Goal: Task Accomplishment & Management: Manage account settings

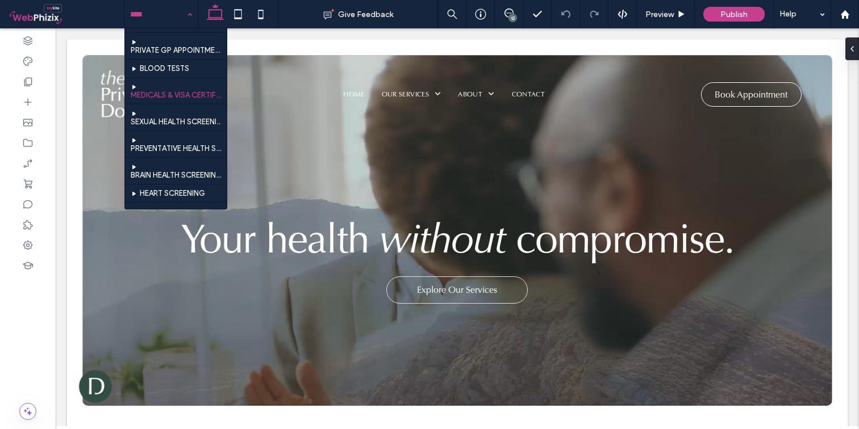
scroll to position [113, 0]
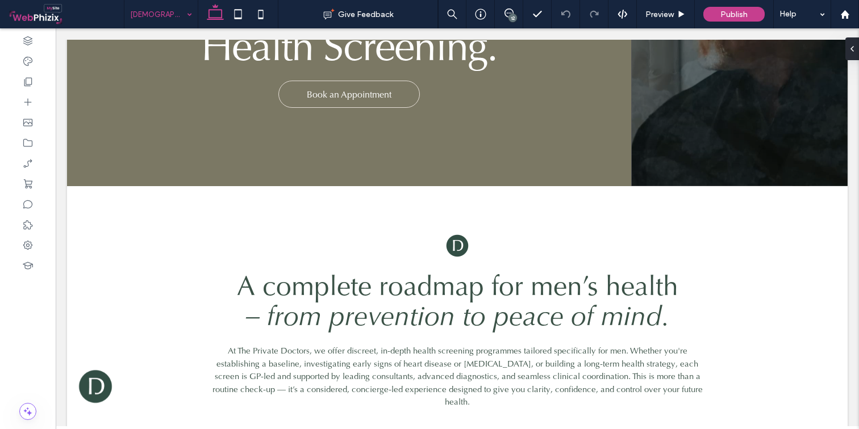
click at [168, 17] on input at bounding box center [158, 14] width 56 height 28
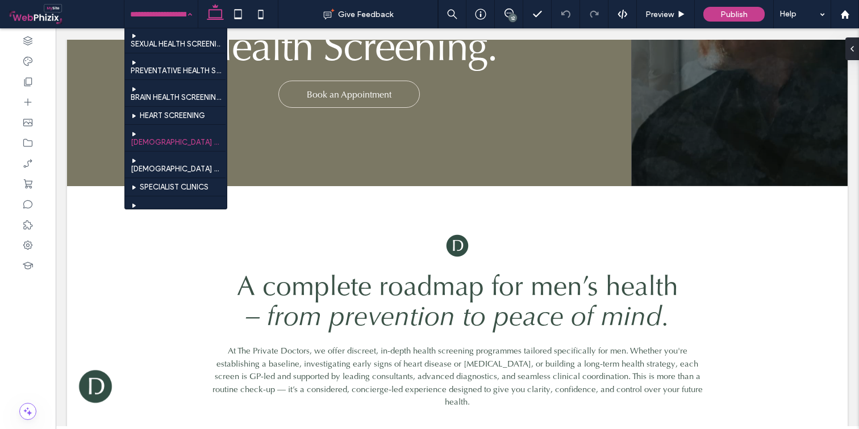
scroll to position [182, 0]
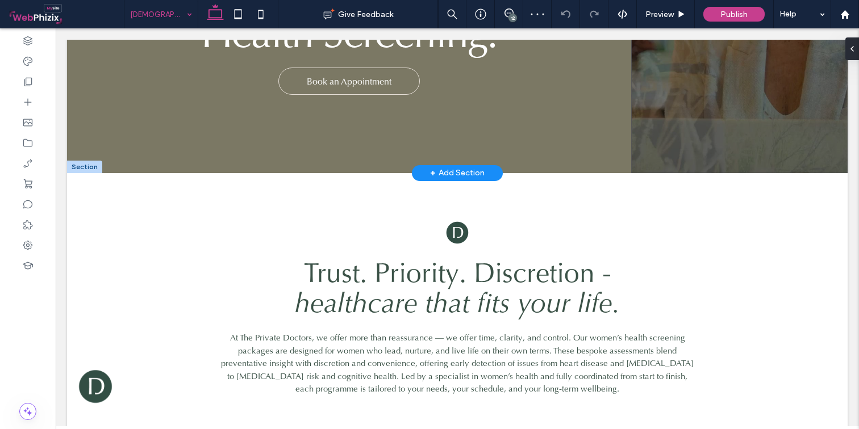
scroll to position [228, 0]
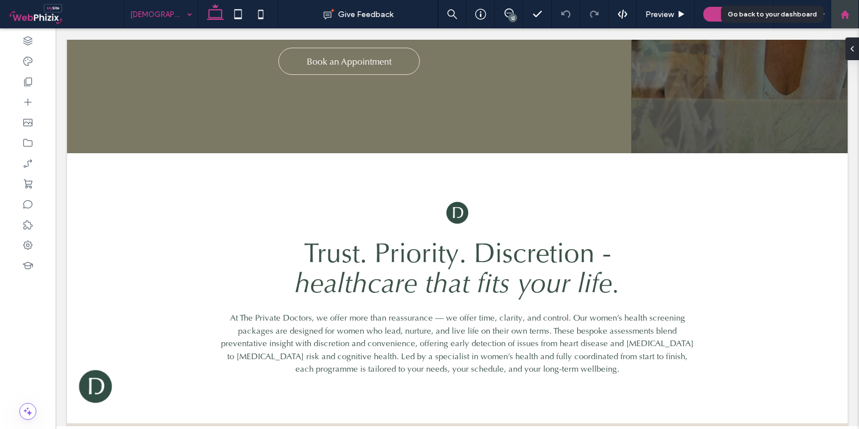
click at [846, 13] on use at bounding box center [844, 14] width 9 height 9
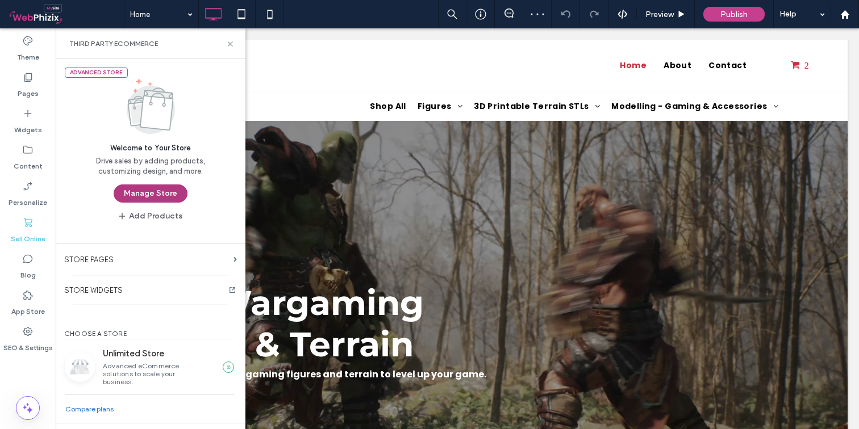
click at [148, 194] on button "Manage Store" at bounding box center [151, 194] width 74 height 18
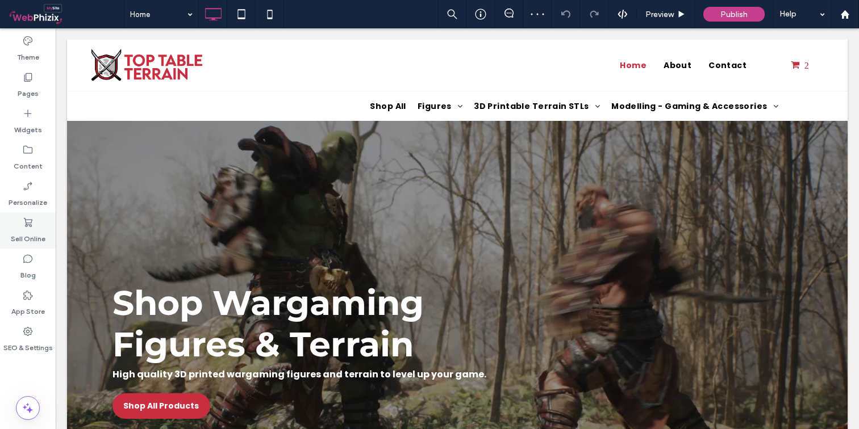
click at [30, 238] on label "Sell Online" at bounding box center [28, 236] width 35 height 16
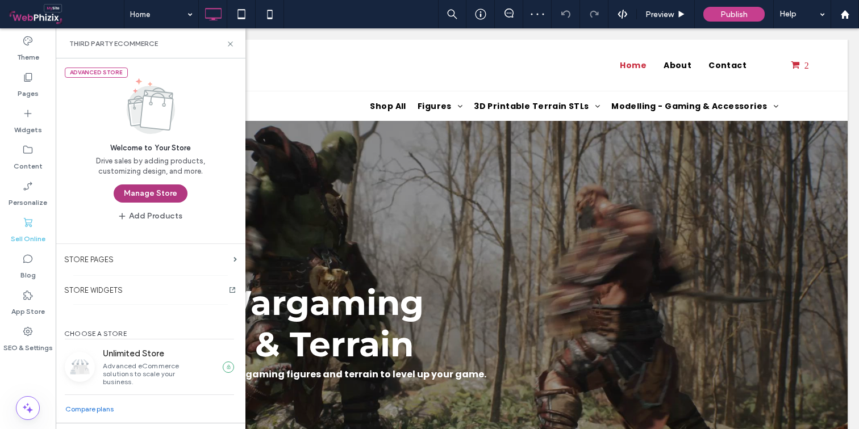
click at [165, 191] on button "Manage Store" at bounding box center [151, 194] width 74 height 18
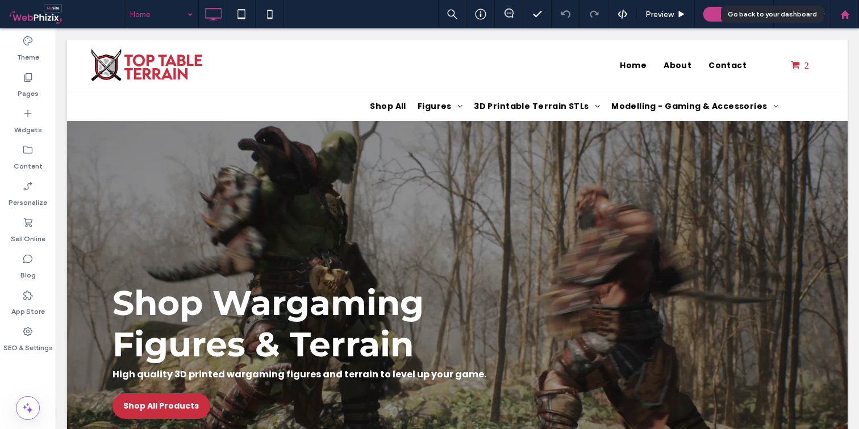
click at [847, 17] on use at bounding box center [844, 14] width 9 height 9
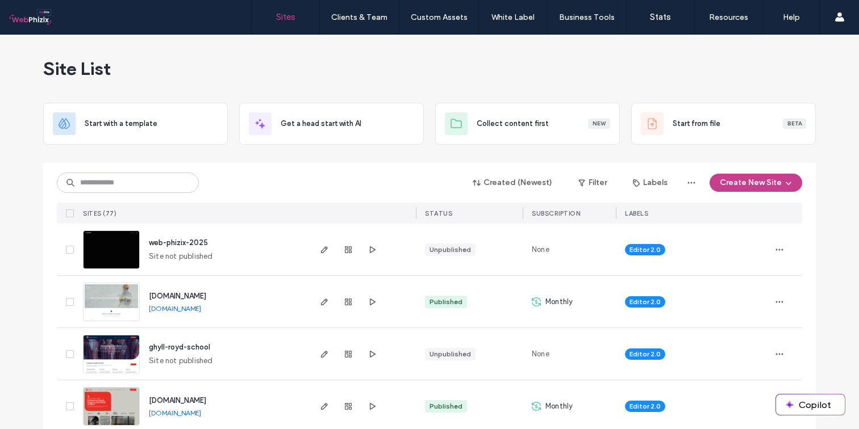
click at [197, 296] on span "www.theprivatedoctors.co.uk" at bounding box center [177, 296] width 57 height 9
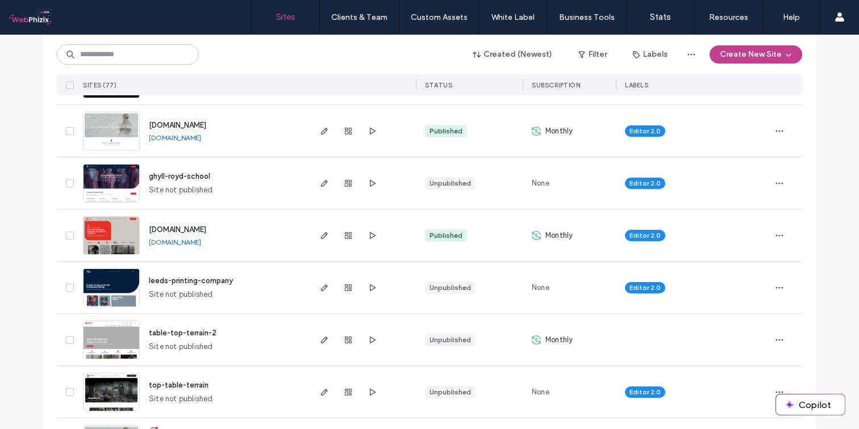
scroll to position [245, 0]
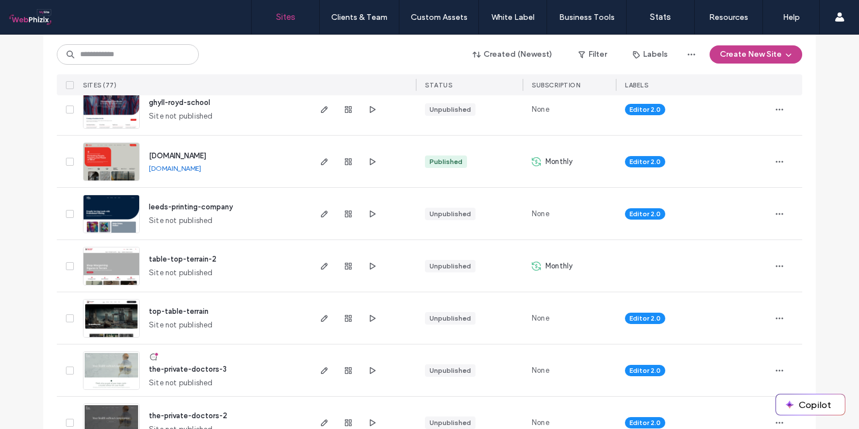
click at [202, 371] on span "the-private-doctors-3" at bounding box center [188, 369] width 78 height 9
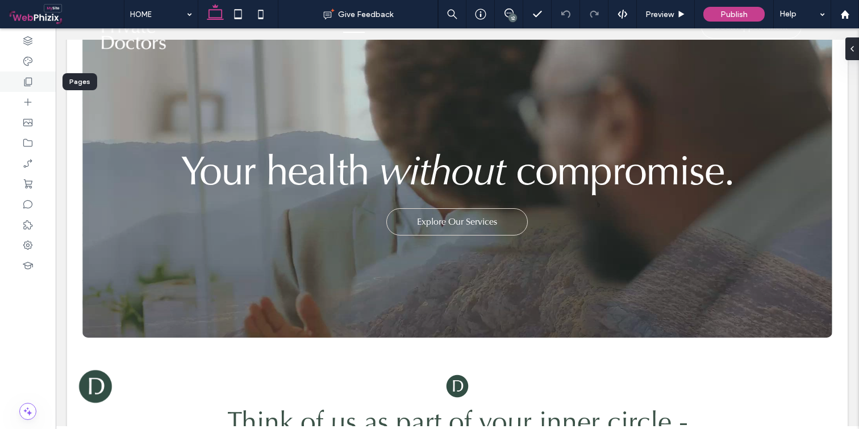
scroll to position [68, 0]
click at [29, 83] on icon at bounding box center [27, 81] width 11 height 11
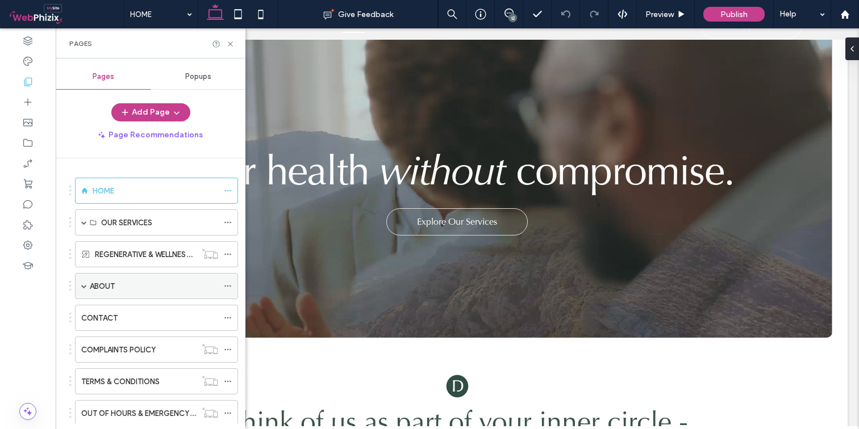
click at [84, 287] on span at bounding box center [84, 286] width 6 height 6
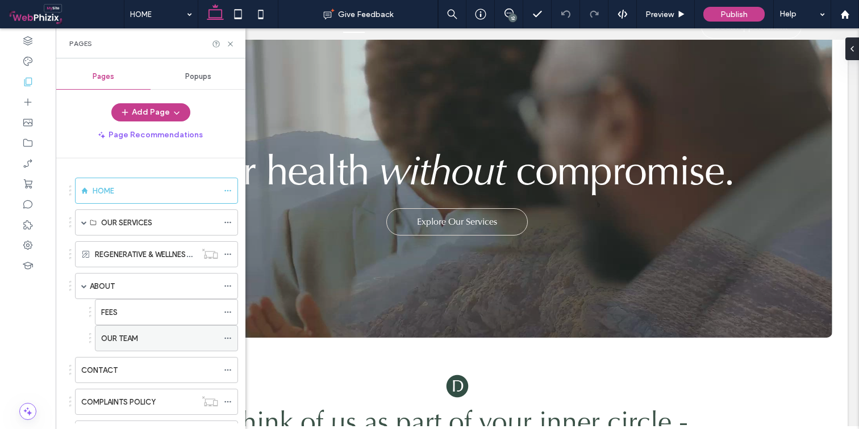
click at [140, 338] on div "OUR TEAM" at bounding box center [159, 339] width 117 height 12
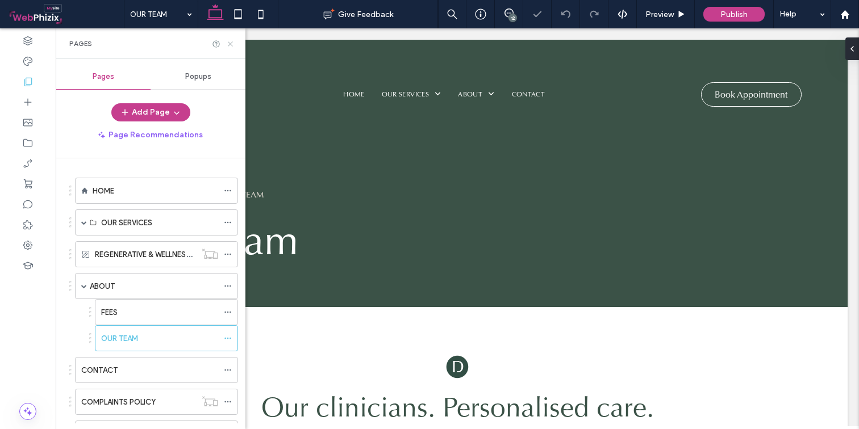
click at [228, 45] on icon at bounding box center [230, 44] width 9 height 9
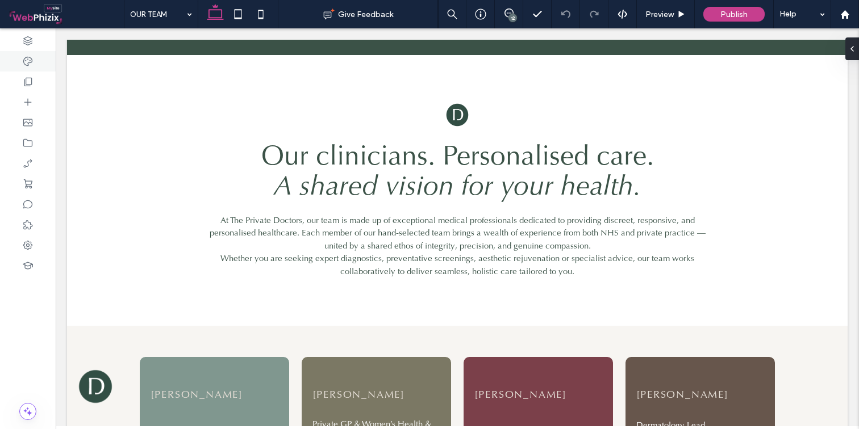
scroll to position [250, 0]
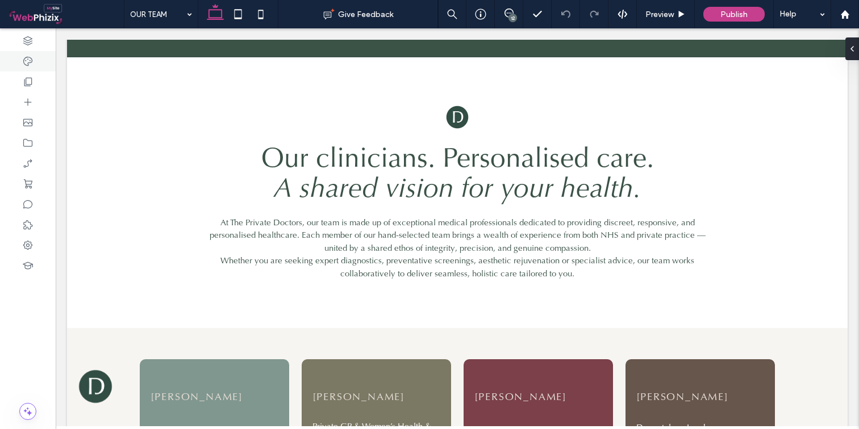
click at [488, 244] on span "At The Private Doctors, our team is made up of exceptional medical professional…" at bounding box center [458, 235] width 496 height 37
click at [488, 244] on div "At The Private Doctors, our team is made up of exceptional medical professional…" at bounding box center [457, 248] width 499 height 64
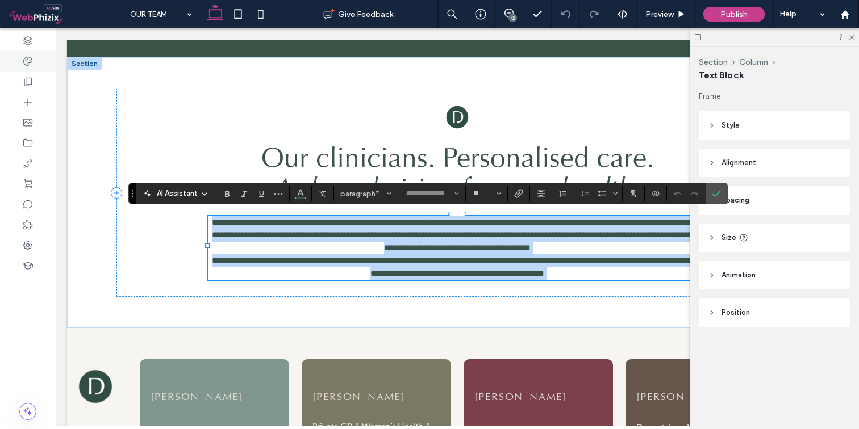
type input "**"
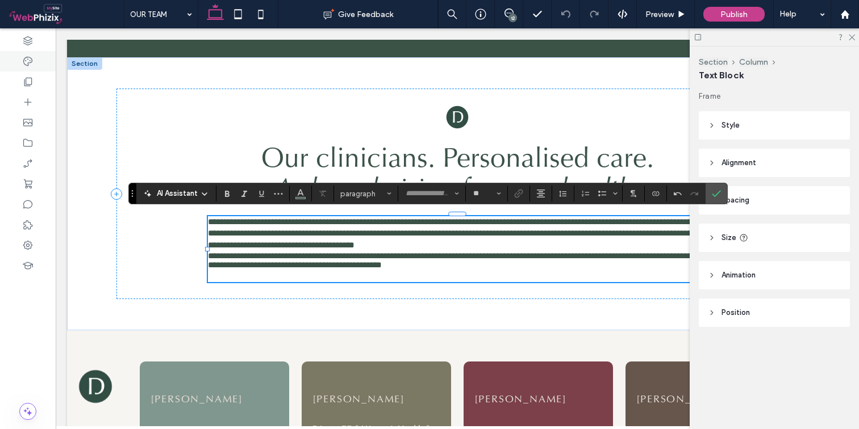
scroll to position [12, 0]
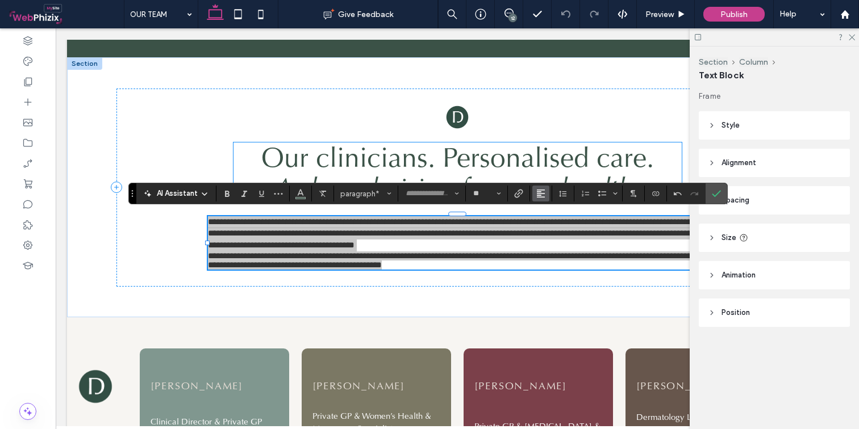
click at [535, 193] on button "Alignment" at bounding box center [540, 194] width 17 height 16
click at [554, 232] on icon "ui.textEditor.alignment.center" at bounding box center [549, 228] width 9 height 9
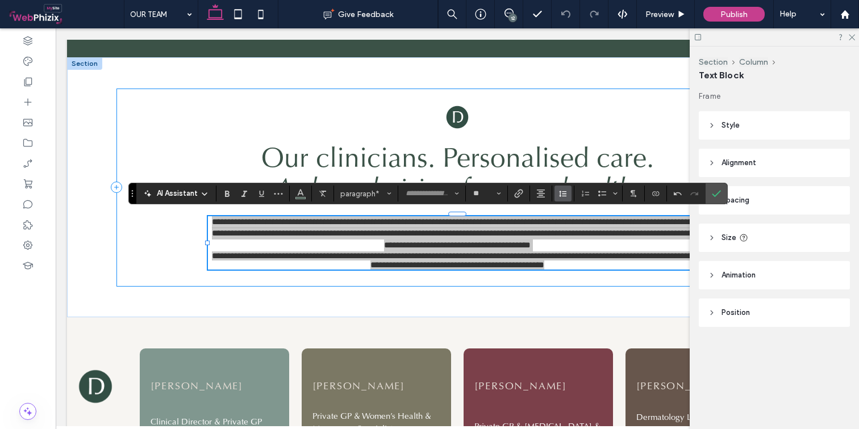
click at [566, 197] on icon "Line Height" at bounding box center [562, 193] width 9 height 9
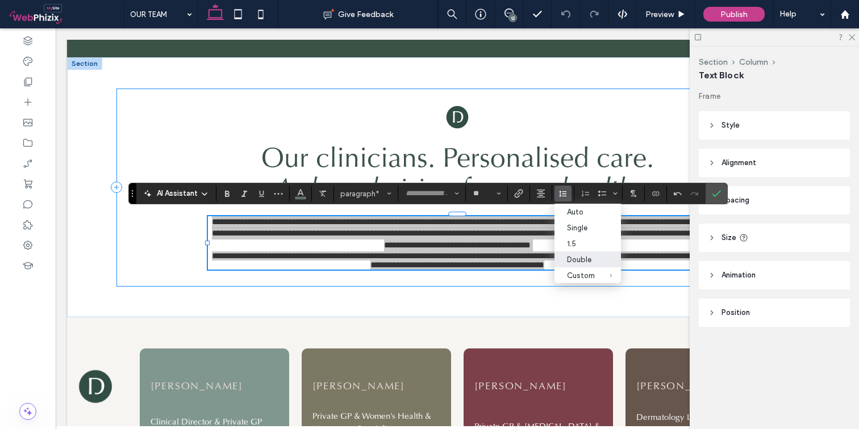
click at [572, 257] on div "Double" at bounding box center [581, 260] width 28 height 9
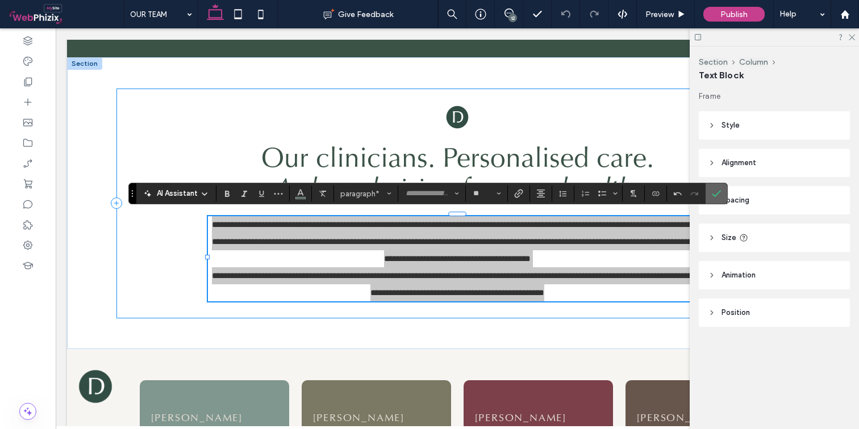
click at [712, 193] on icon "Confirm" at bounding box center [716, 193] width 9 height 9
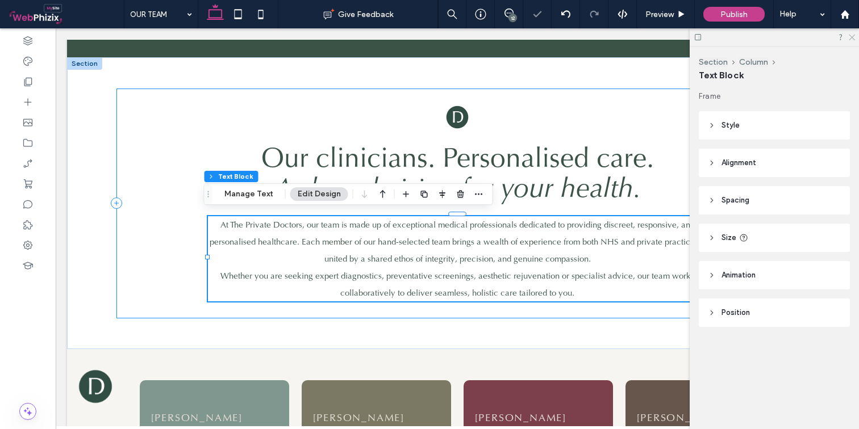
click at [854, 36] on icon at bounding box center [850, 36] width 7 height 7
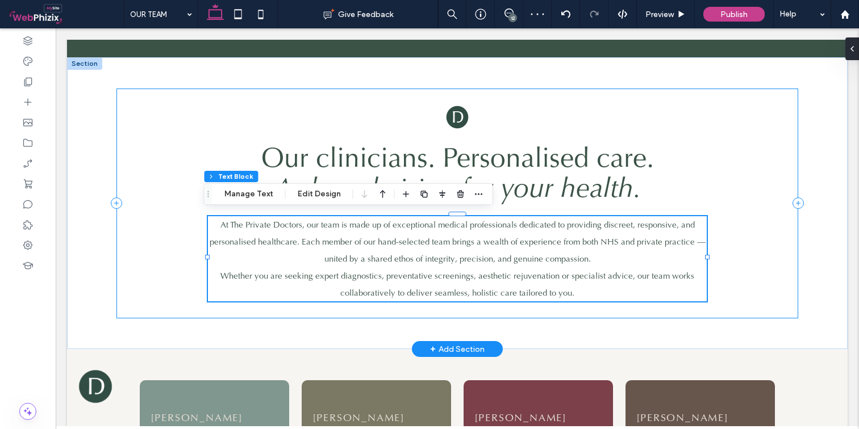
click at [764, 143] on div "Our clinicians. Personalised care. A shared vision for your health. At The Priv…" at bounding box center [456, 203] width 681 height 229
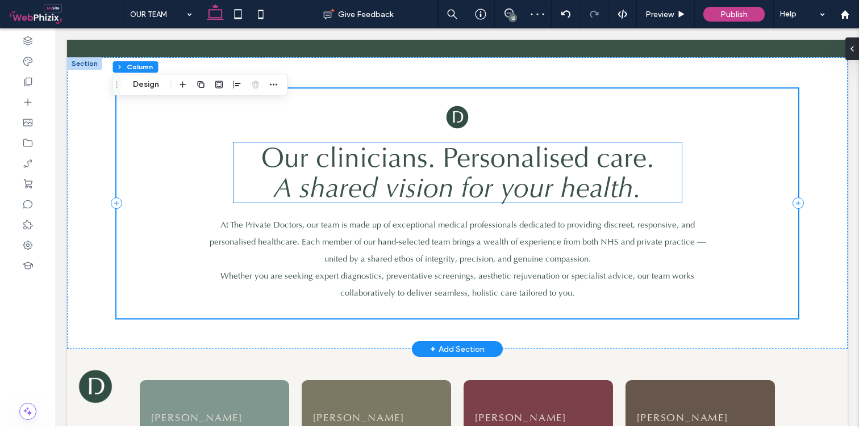
scroll to position [465, 0]
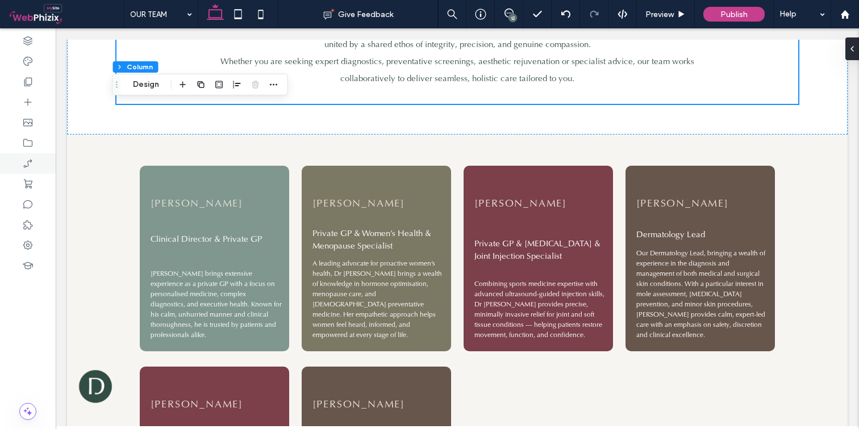
click at [214, 236] on span "Clinical Director & Private GP" at bounding box center [205, 238] width 111 height 11
click at [214, 236] on div "Clinical Director & Private GP" at bounding box center [214, 239] width 149 height 13
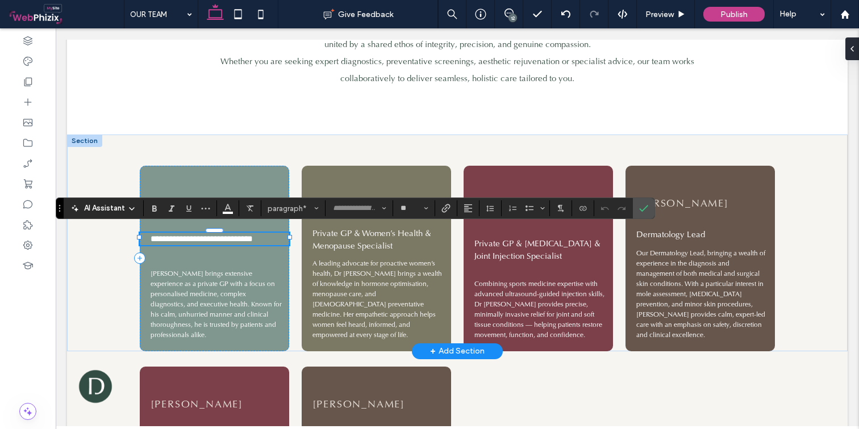
scroll to position [0, 1]
type input "**"
click at [365, 233] on span "Private GP & Women’s Health & Menopause Specialist" at bounding box center [371, 240] width 119 height 24
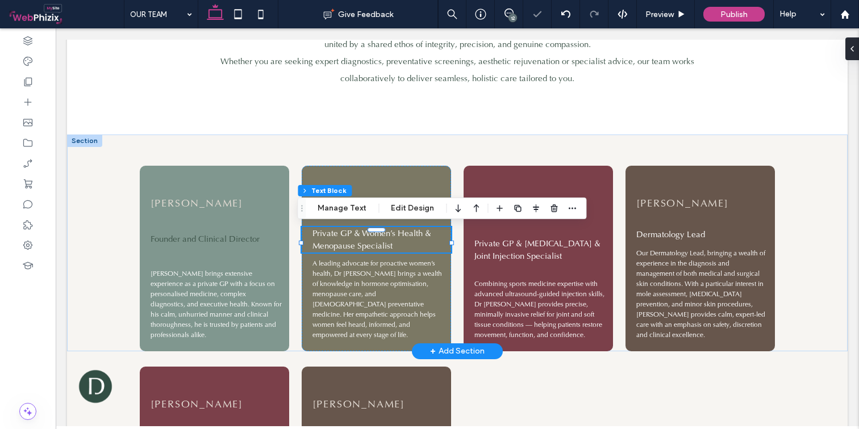
click at [365, 233] on span "Private GP & Women’s Health & Menopause Specialist" at bounding box center [371, 240] width 119 height 24
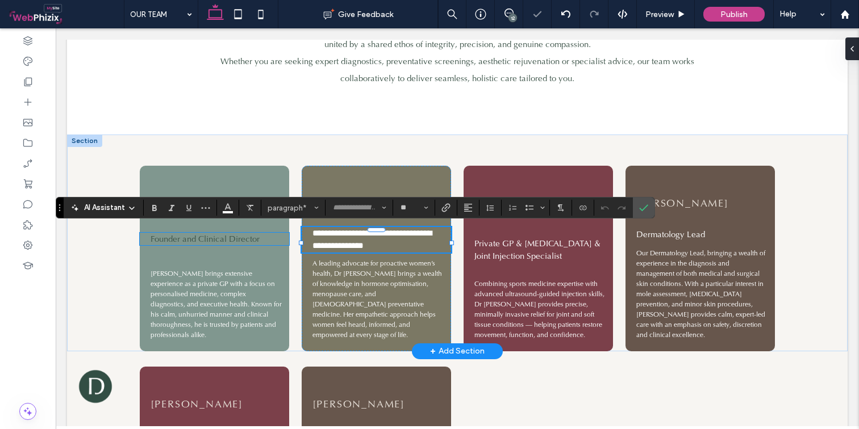
click at [229, 235] on span "Founder and Clinical Director" at bounding box center [204, 238] width 109 height 11
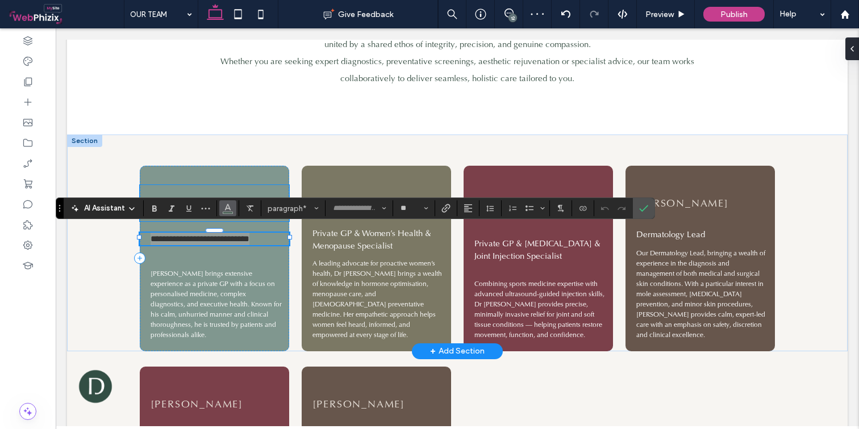
click at [227, 208] on icon "Color" at bounding box center [227, 207] width 9 height 9
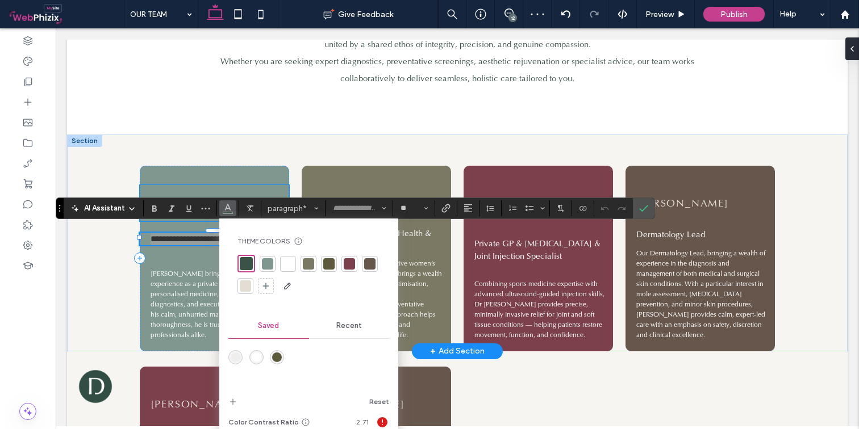
click at [283, 265] on div at bounding box center [287, 263] width 11 height 11
click at [171, 290] on span "[PERSON_NAME] brings extensive experience as a private GP with a focus on perso…" at bounding box center [215, 304] width 131 height 70
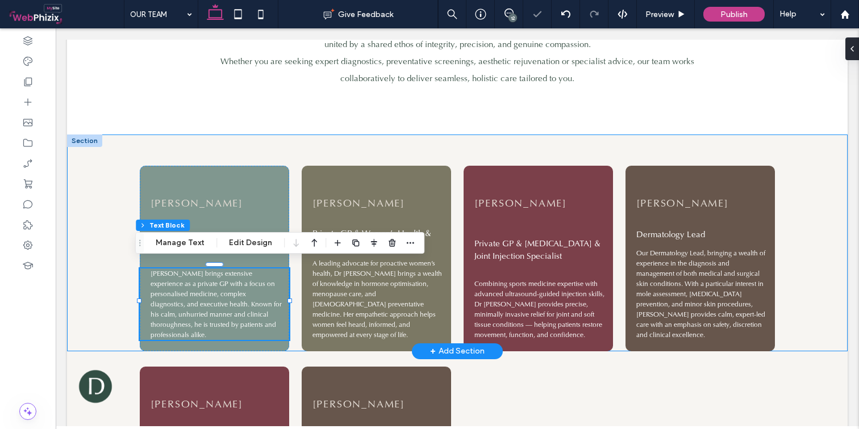
click at [235, 146] on div "[PERSON_NAME] Founder and Clinical Director [PERSON_NAME] brings extensive expe…" at bounding box center [456, 243] width 681 height 216
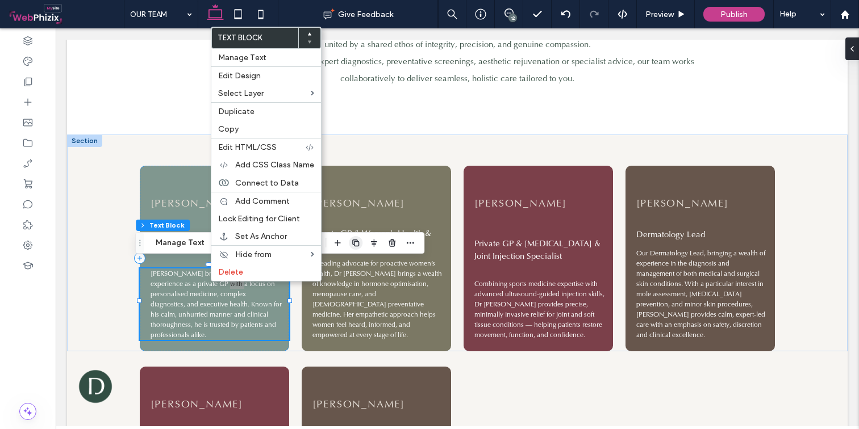
click at [352, 242] on icon "button" at bounding box center [355, 243] width 9 height 9
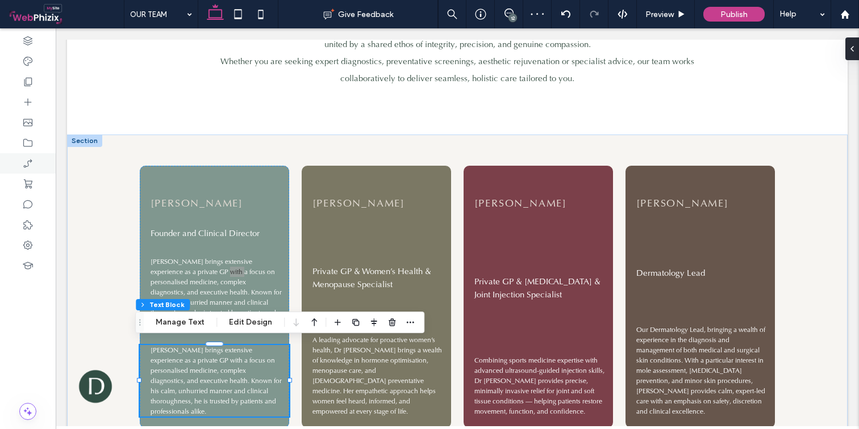
click at [186, 257] on span "[PERSON_NAME] brings extensive experience as a private GP with a focus on perso…" at bounding box center [215, 292] width 131 height 70
click at [186, 257] on div "[PERSON_NAME] brings extensive experience as a private GP with a focus on perso…" at bounding box center [214, 293] width 149 height 72
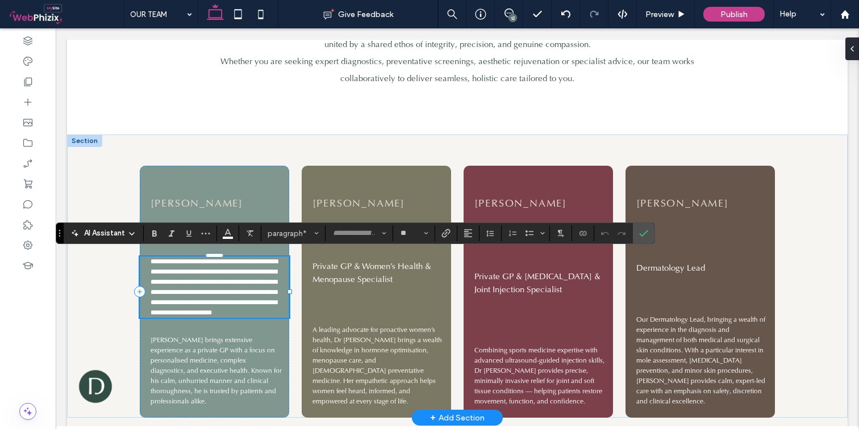
type input "**"
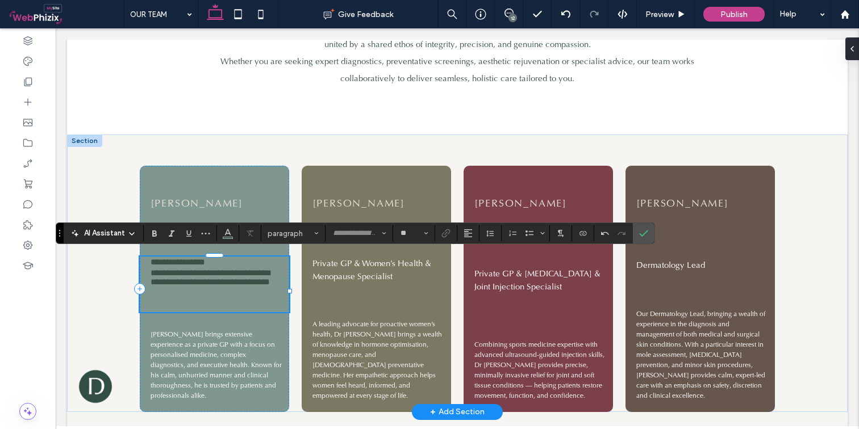
scroll to position [12, 0]
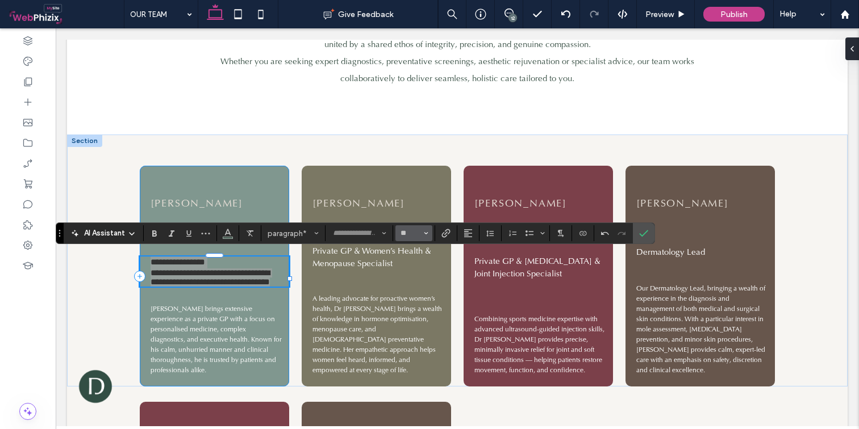
click at [422, 234] on button "**" at bounding box center [413, 233] width 37 height 16
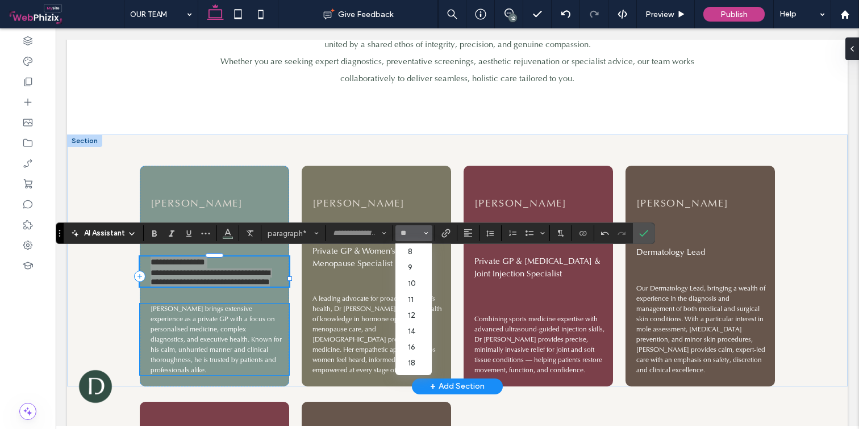
click at [256, 336] on p "[PERSON_NAME] brings extensive experience as a private GP with a focus on perso…" at bounding box center [215, 340] width 131 height 72
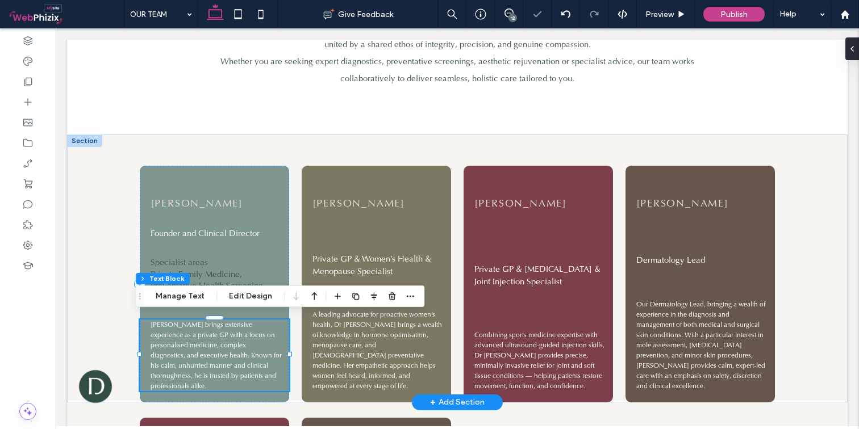
click at [256, 336] on p "[PERSON_NAME] brings extensive experience as a private GP with a focus on perso…" at bounding box center [215, 356] width 131 height 72
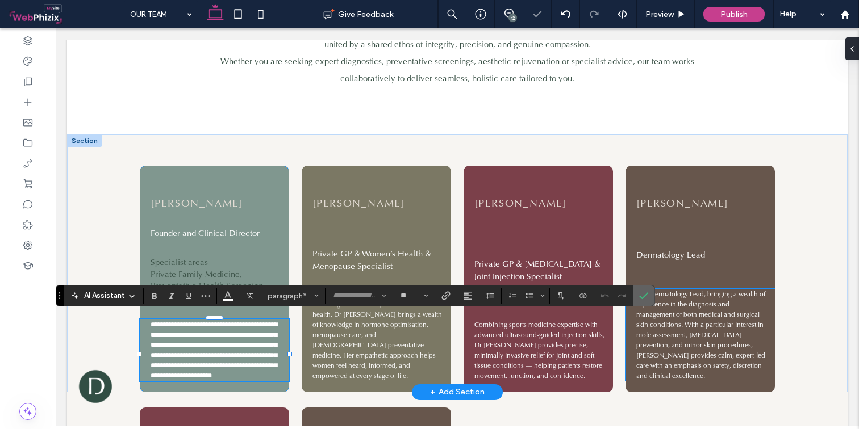
click at [643, 299] on icon "Confirm" at bounding box center [643, 295] width 9 height 9
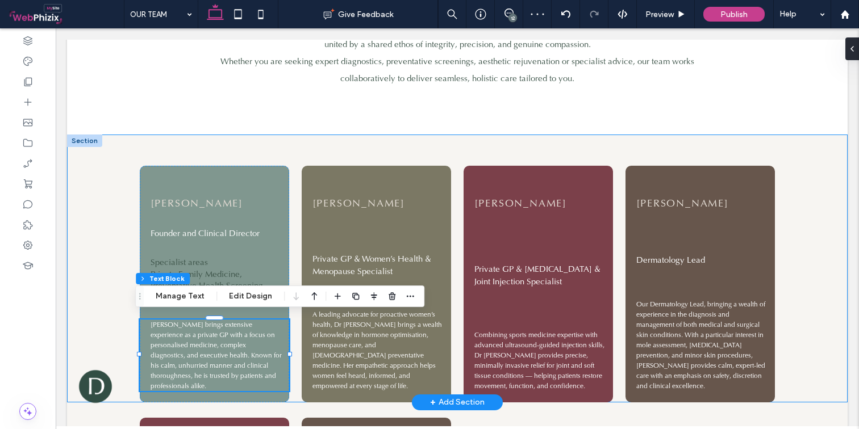
click at [229, 275] on span "Private Family Medicine, Preventative Health Screening, Corporate Care" at bounding box center [207, 286] width 115 height 34
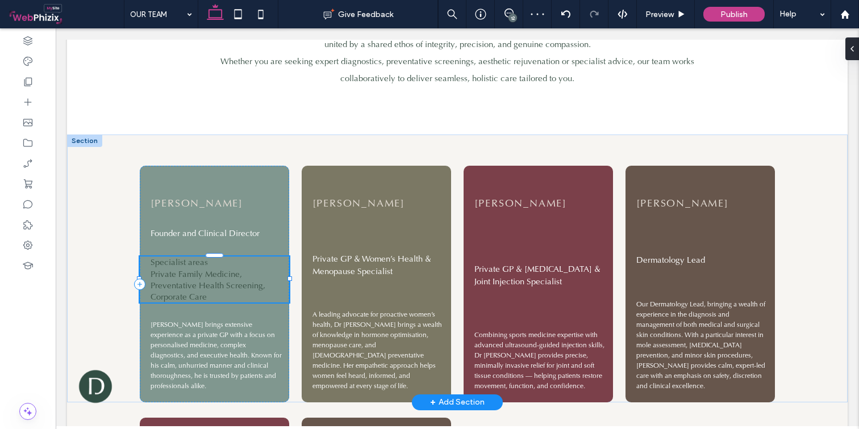
click at [229, 275] on span "Private Family Medicine, Preventative Health Screening, Corporate Care" at bounding box center [207, 286] width 115 height 34
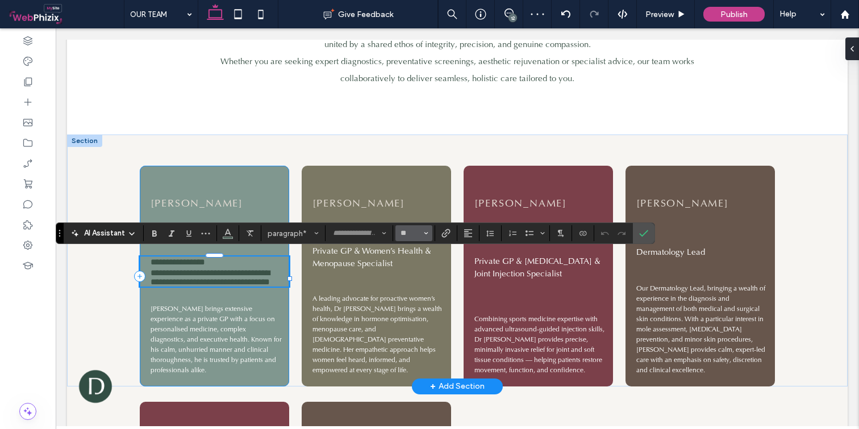
click at [422, 235] on button "**" at bounding box center [413, 233] width 37 height 16
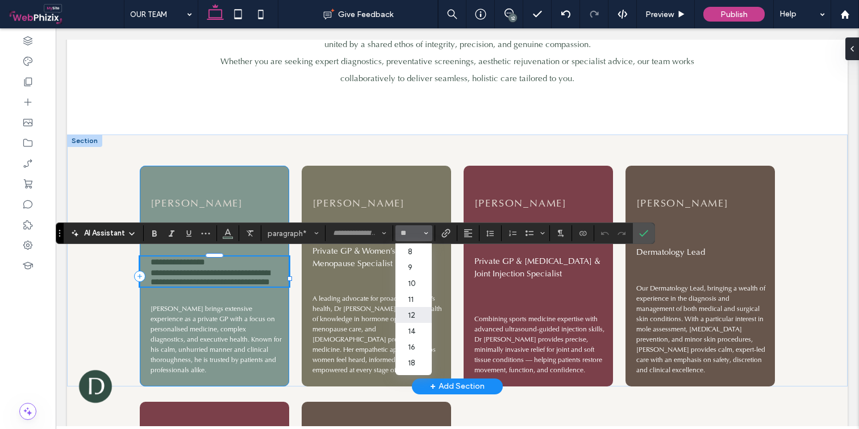
click at [414, 314] on label "12" at bounding box center [413, 315] width 36 height 16
type input "**"
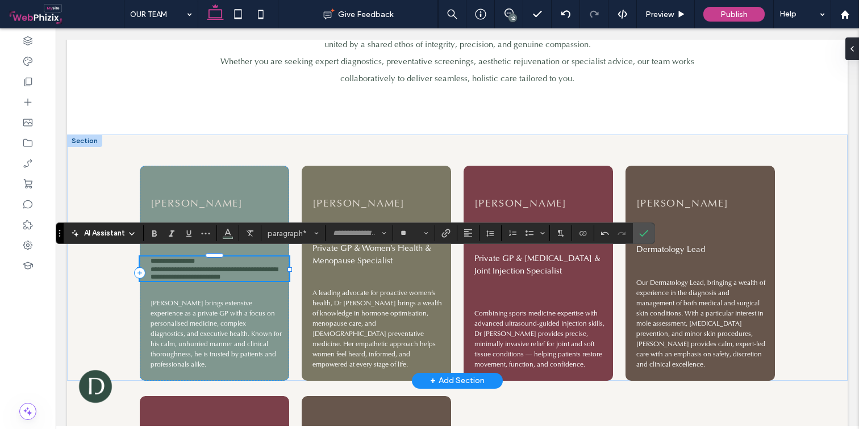
click at [170, 274] on span "**********" at bounding box center [213, 273] width 127 height 14
click at [229, 239] on span "Color" at bounding box center [227, 232] width 9 height 15
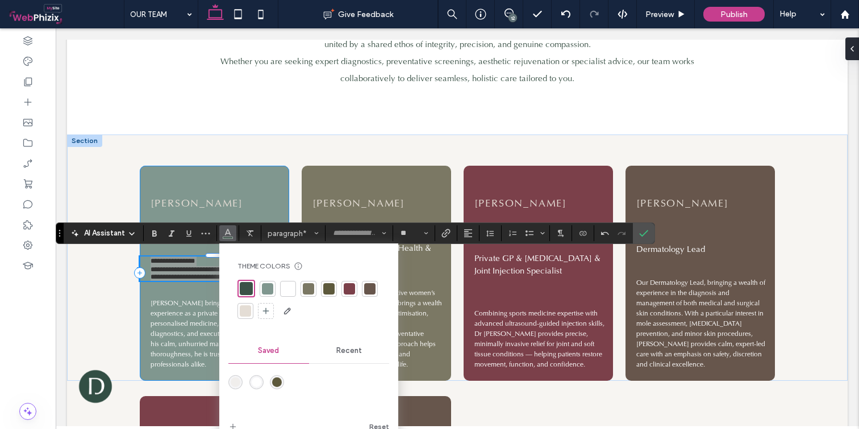
click at [282, 287] on div at bounding box center [288, 289] width 16 height 16
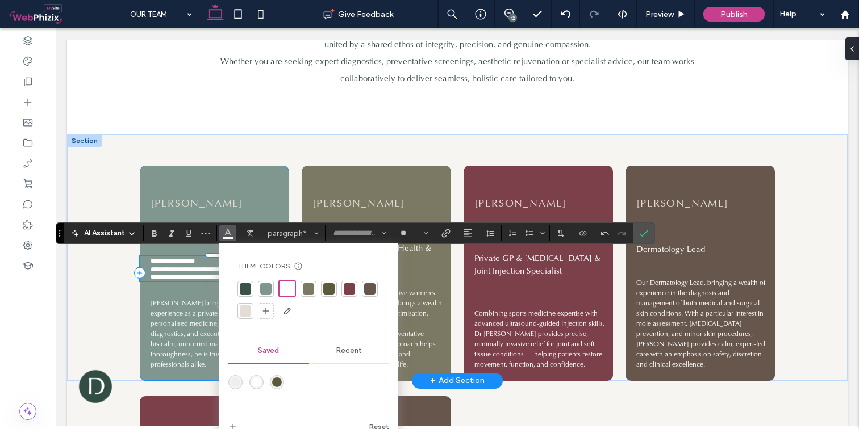
click at [167, 261] on span "**********" at bounding box center [172, 261] width 44 height 7
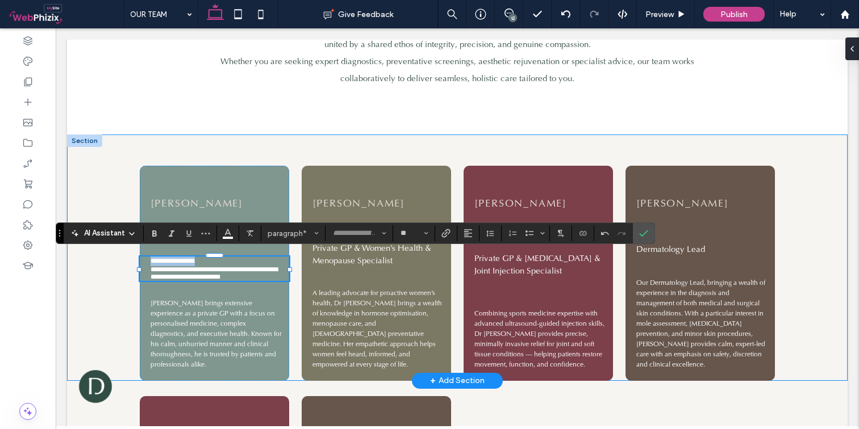
drag, startPoint x: 199, startPoint y: 258, endPoint x: 111, endPoint y: 255, distance: 88.1
click at [111, 255] on div "**********" at bounding box center [457, 258] width 780 height 246
click at [155, 232] on icon "Bold" at bounding box center [154, 233] width 9 height 9
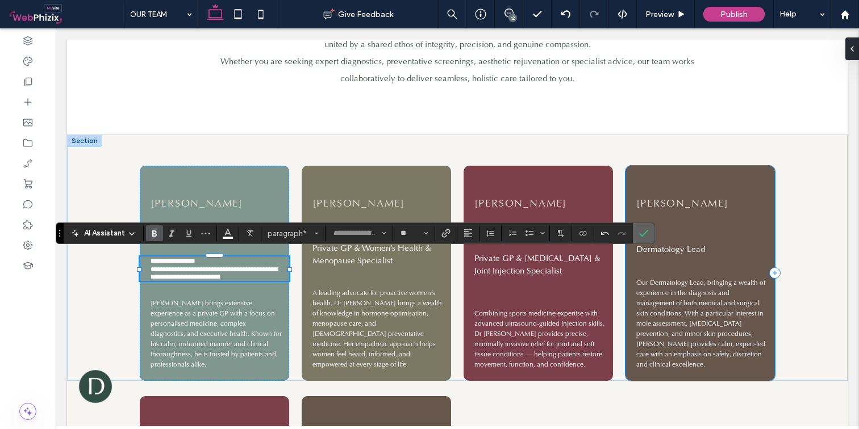
click at [647, 236] on icon "Confirm" at bounding box center [643, 233] width 9 height 9
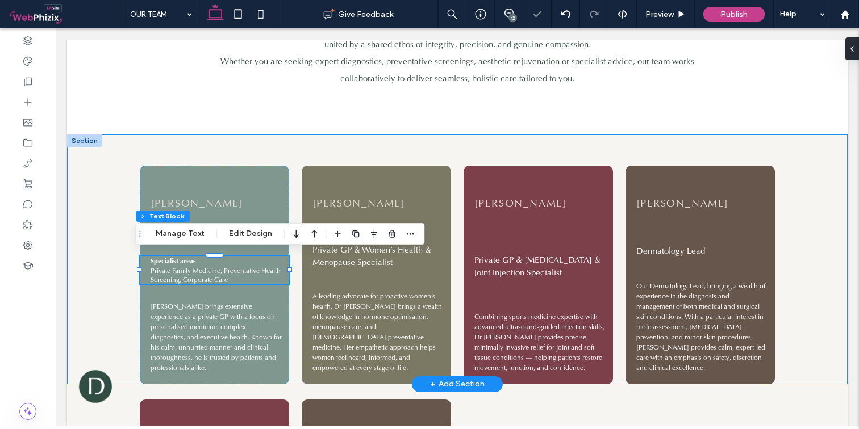
click at [116, 211] on div "[PERSON_NAME] Founder and Clinical Director Specialist areas Private Family Med…" at bounding box center [456, 260] width 681 height 250
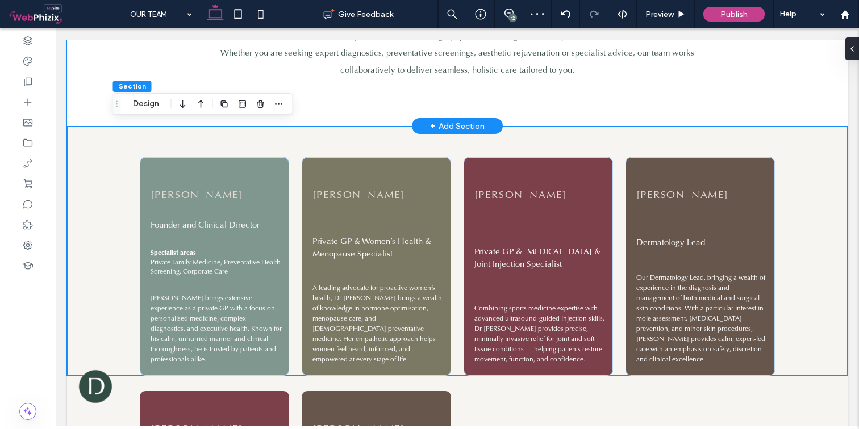
scroll to position [501, 0]
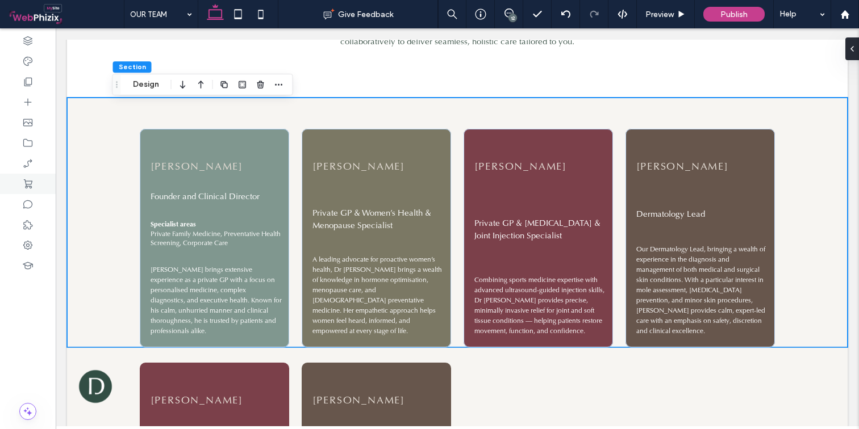
click at [220, 289] on span "[PERSON_NAME] brings extensive experience as a private GP with a focus on perso…" at bounding box center [215, 300] width 131 height 70
click at [220, 289] on div "[PERSON_NAME] brings extensive experience as a private GP with a focus on perso…" at bounding box center [214, 301] width 149 height 72
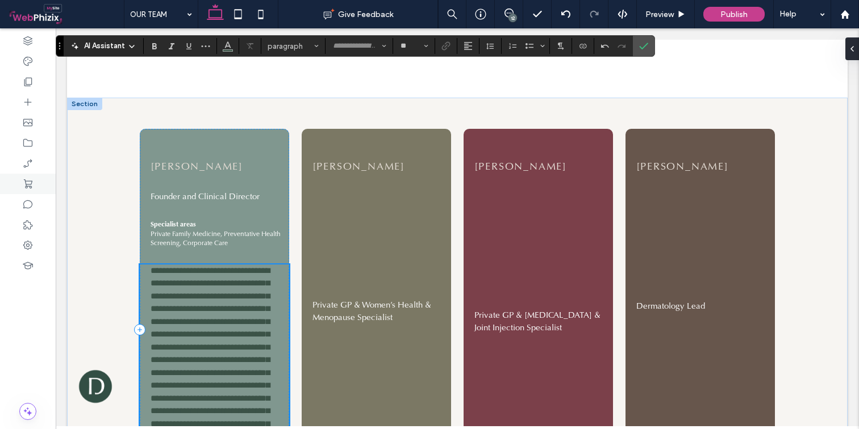
scroll to position [782, 0]
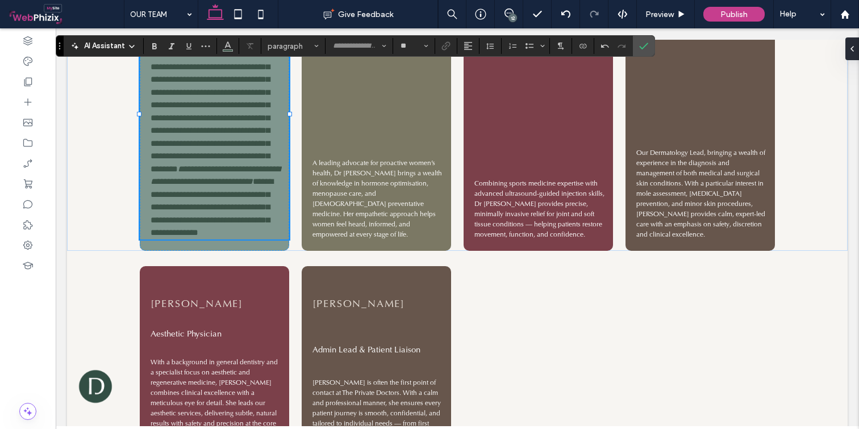
type input "**"
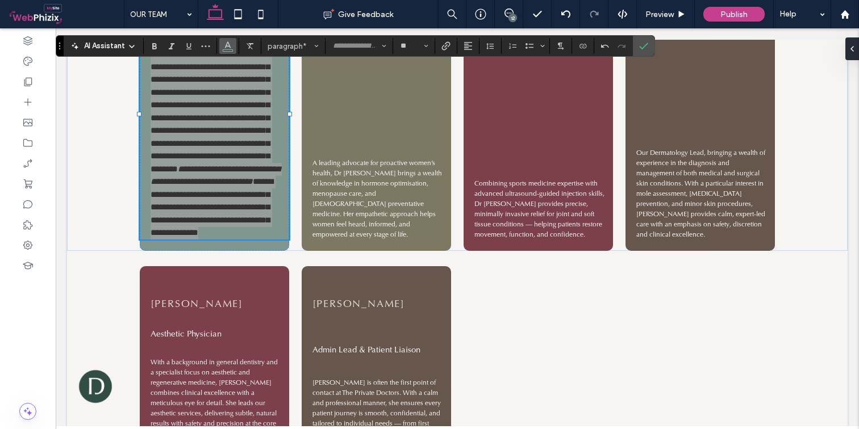
click at [231, 50] on span "Color" at bounding box center [227, 44] width 9 height 15
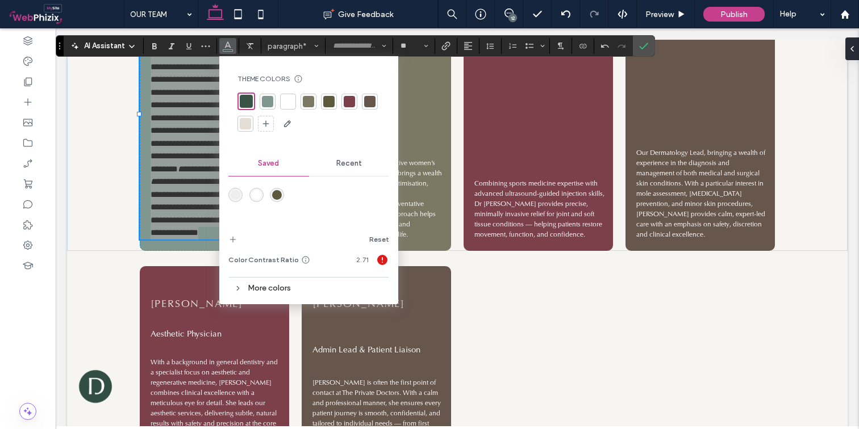
click at [285, 102] on div at bounding box center [287, 101] width 11 height 11
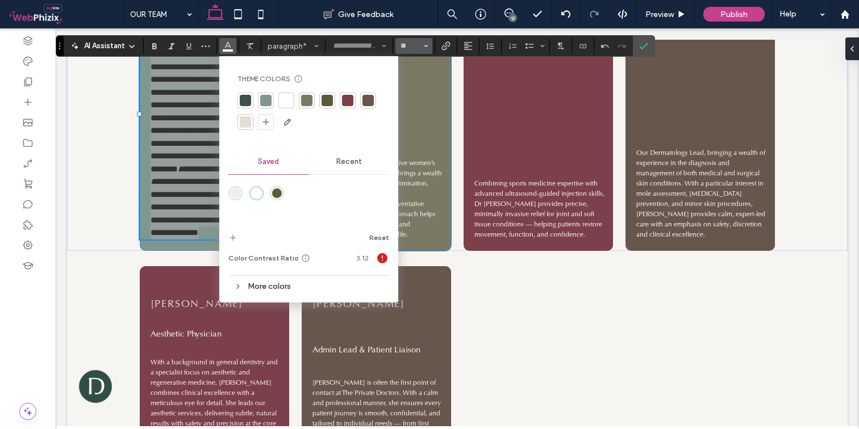
click at [424, 44] on icon "Size" at bounding box center [426, 46] width 5 height 5
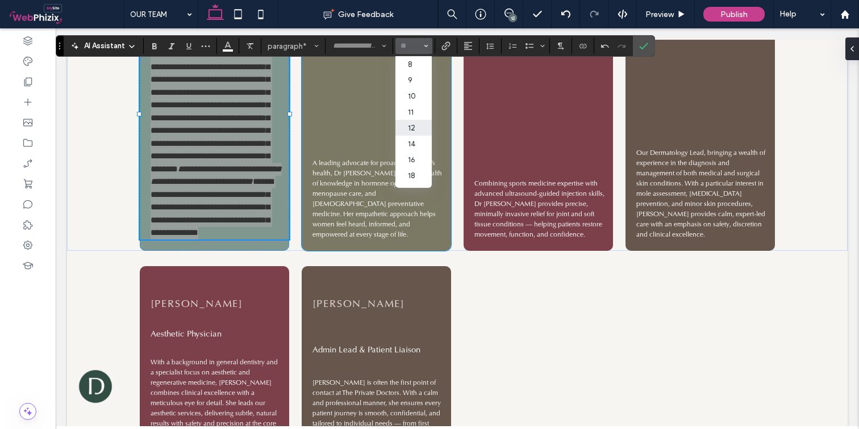
click at [414, 123] on label "12" at bounding box center [413, 128] width 36 height 16
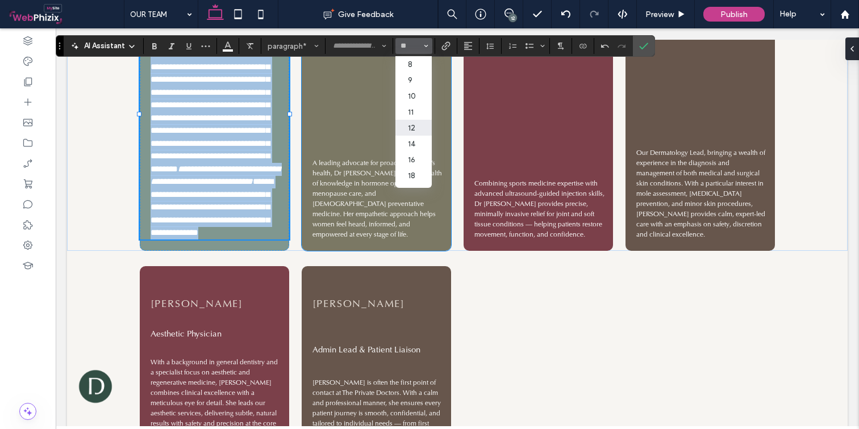
type input "**"
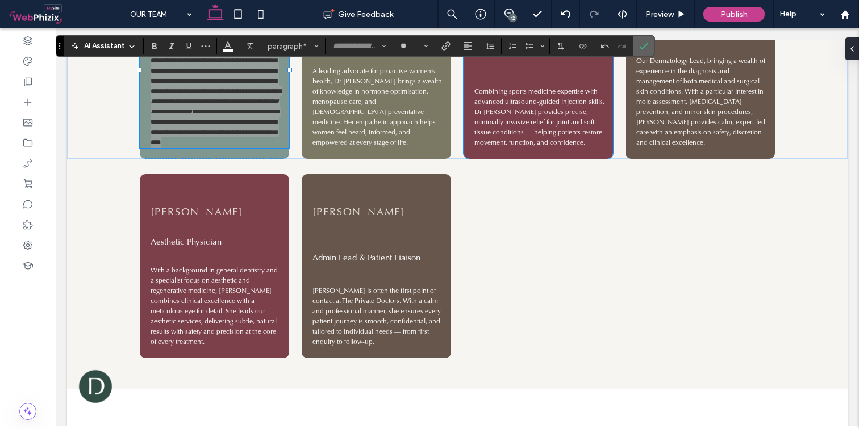
click at [646, 44] on icon "Confirm" at bounding box center [643, 45] width 9 height 9
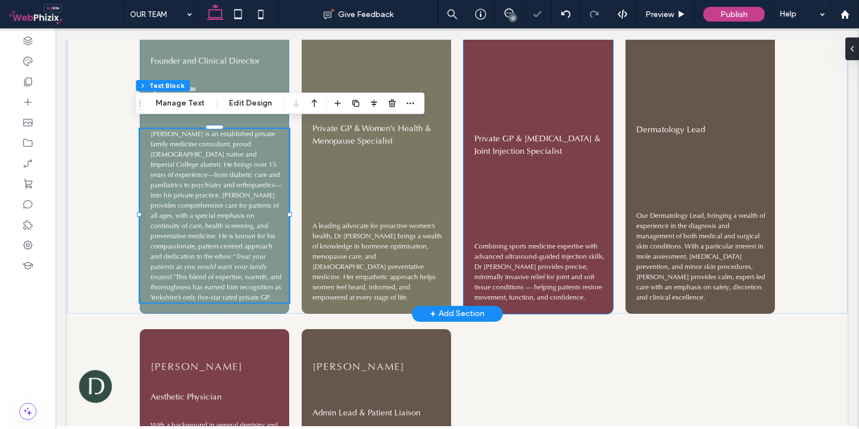
scroll to position [559, 0]
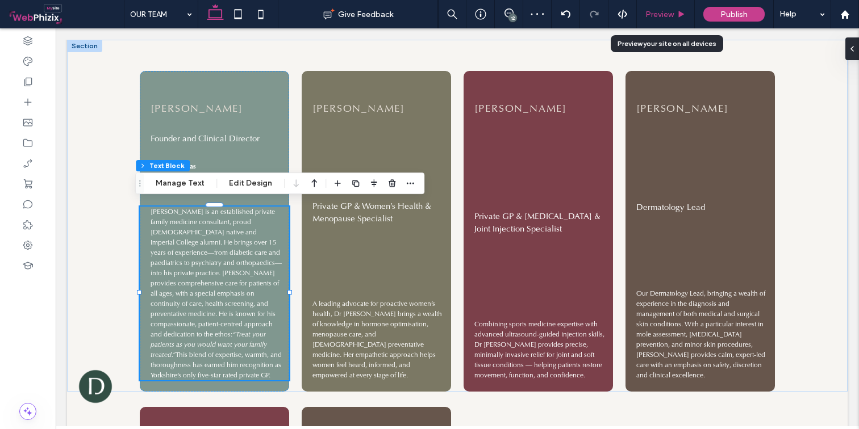
click at [675, 18] on div "Preview" at bounding box center [665, 15] width 57 height 10
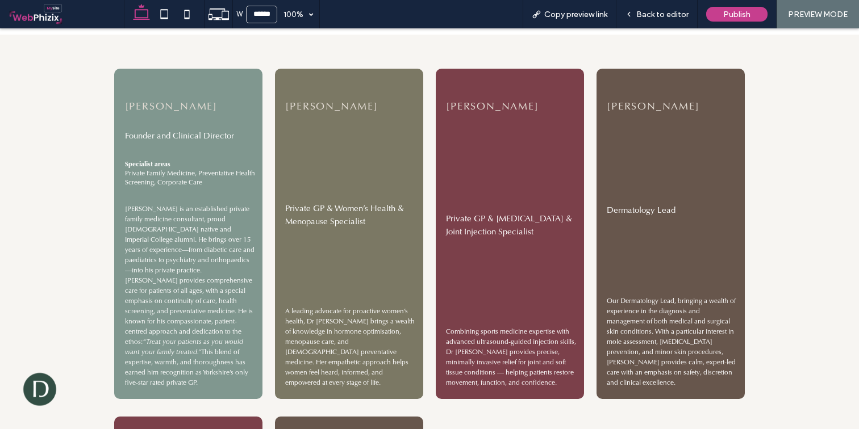
scroll to position [575, 0]
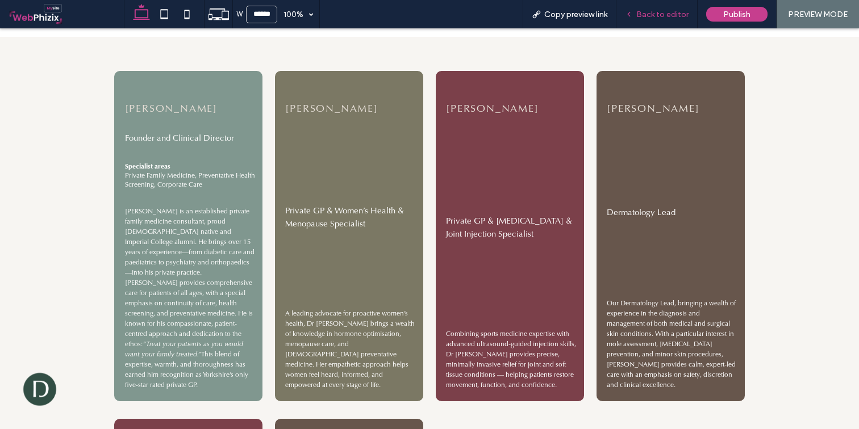
click at [656, 18] on span "Back to editor" at bounding box center [662, 15] width 52 height 10
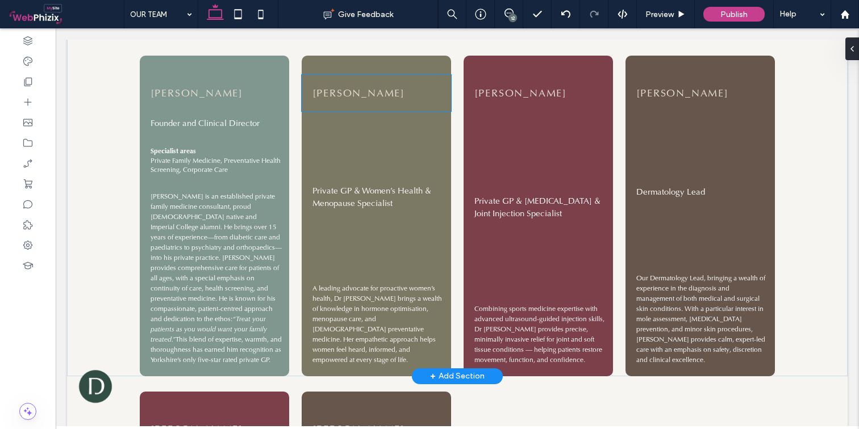
click at [366, 86] on span "[PERSON_NAME]" at bounding box center [358, 92] width 93 height 13
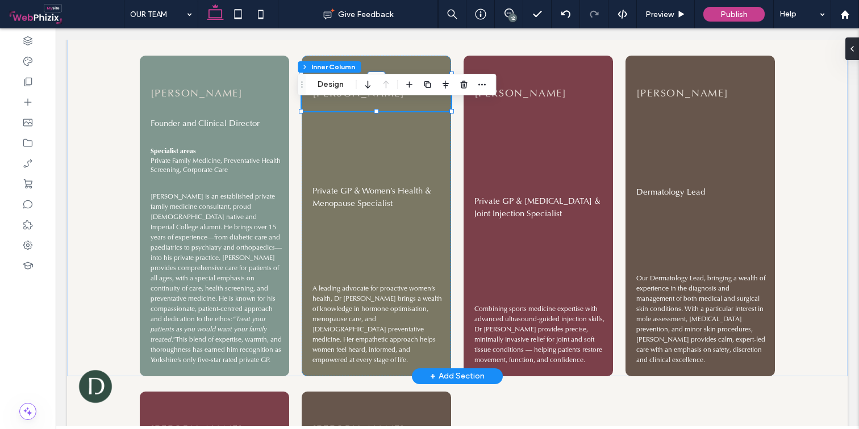
click at [366, 86] on use "button" at bounding box center [367, 85] width 5 height 8
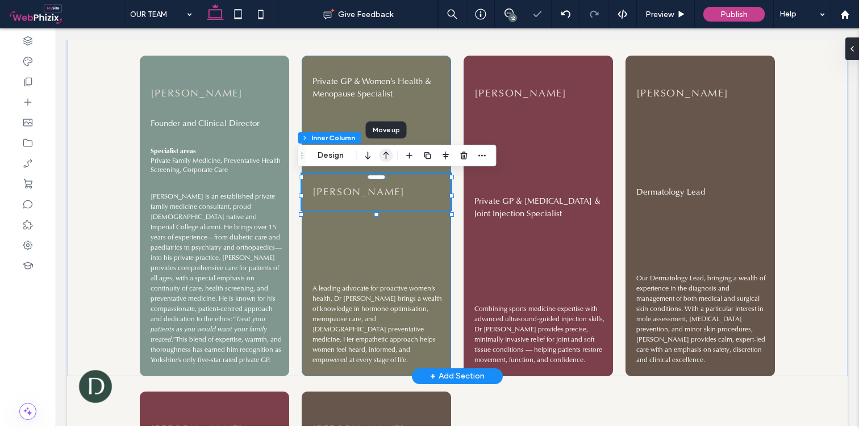
click at [383, 158] on icon "button" at bounding box center [386, 155] width 14 height 20
type input "**"
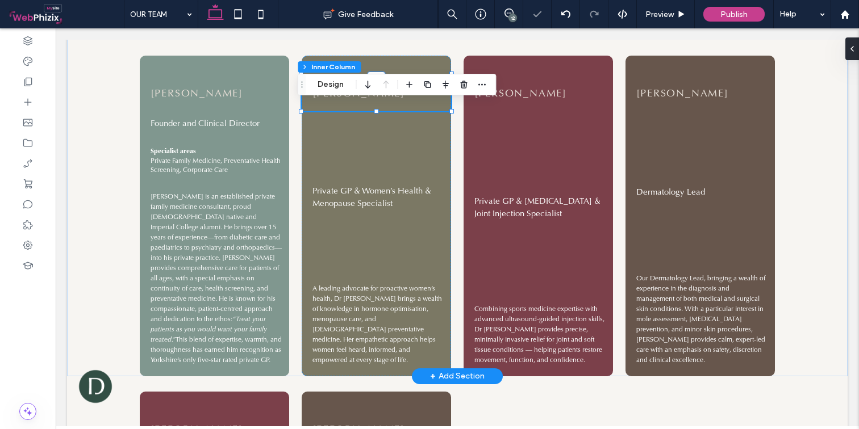
click at [361, 106] on div "[PERSON_NAME]" at bounding box center [376, 93] width 149 height 36
click at [383, 169] on div "[PERSON_NAME] Private GP & Women’s Health & Menopause Specialist A leading advo…" at bounding box center [376, 216] width 149 height 321
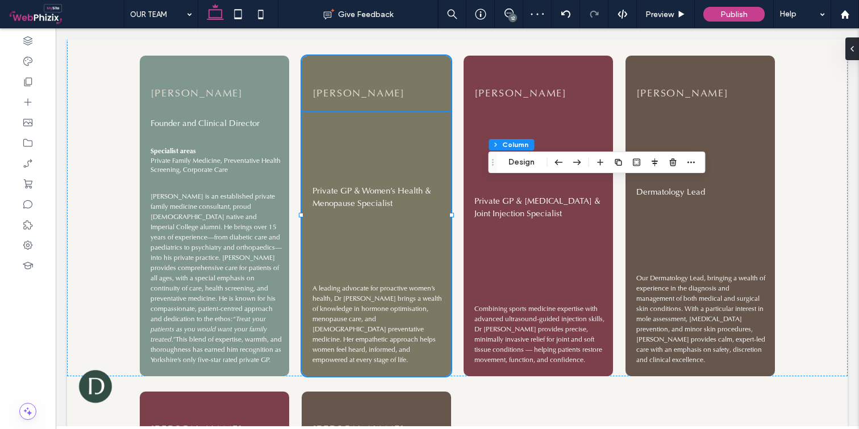
drag, startPoint x: 305, startPoint y: 86, endPoint x: 496, endPoint y: 164, distance: 206.1
click at [496, 164] on icon "Drag" at bounding box center [492, 162] width 9 height 8
click at [347, 87] on div "Section Column Design" at bounding box center [299, 89] width 217 height 22
click at [354, 89] on div "Section Column Design" at bounding box center [299, 89] width 217 height 22
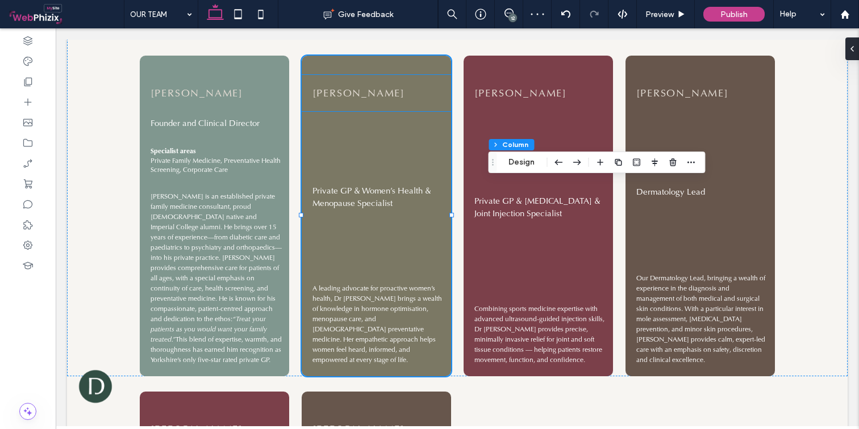
click at [354, 89] on div "Section Column Design" at bounding box center [299, 89] width 217 height 22
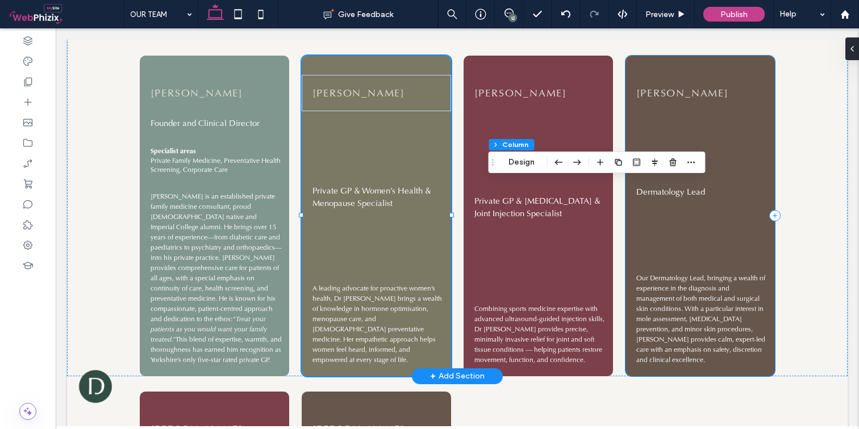
click at [721, 129] on div "[PERSON_NAME] Dermatology Lead Our Dermatology Lead, bringing a wealth of exper…" at bounding box center [699, 216] width 149 height 321
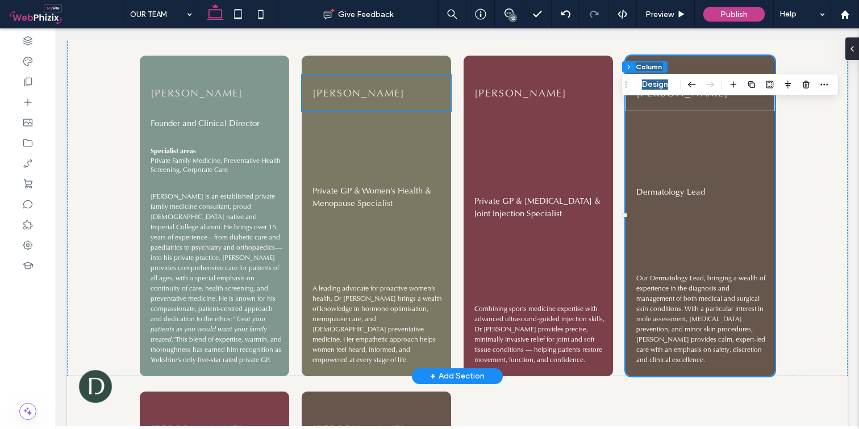
click at [395, 87] on span "[PERSON_NAME]" at bounding box center [358, 92] width 93 height 13
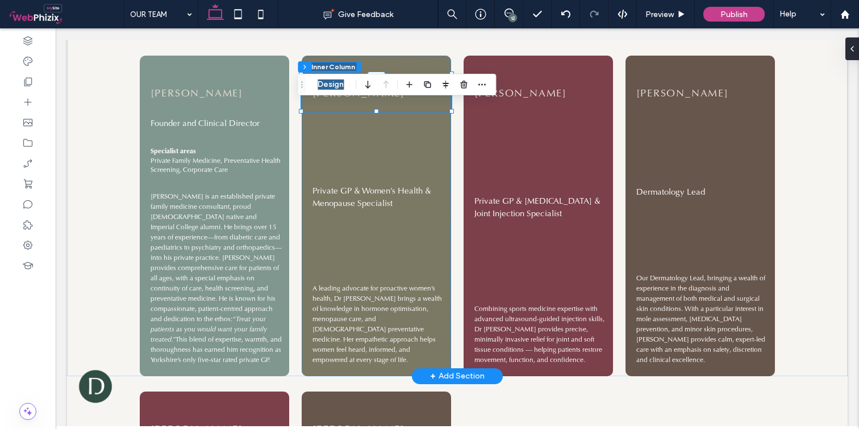
click at [395, 87] on div "Section Column Inner Column Design" at bounding box center [396, 85] width 199 height 22
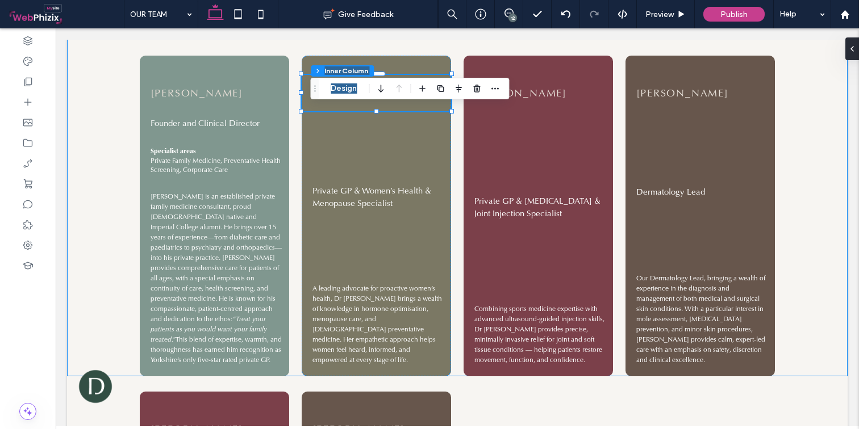
drag, startPoint x: 302, startPoint y: 82, endPoint x: 546, endPoint y: 96, distance: 244.6
click at [316, 91] on use "Drag" at bounding box center [315, 88] width 2 height 6
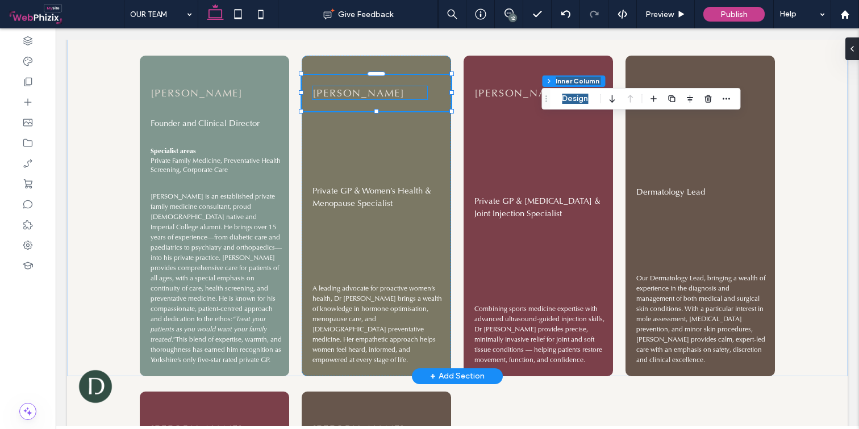
click at [362, 90] on span "[PERSON_NAME]" at bounding box center [358, 92] width 93 height 13
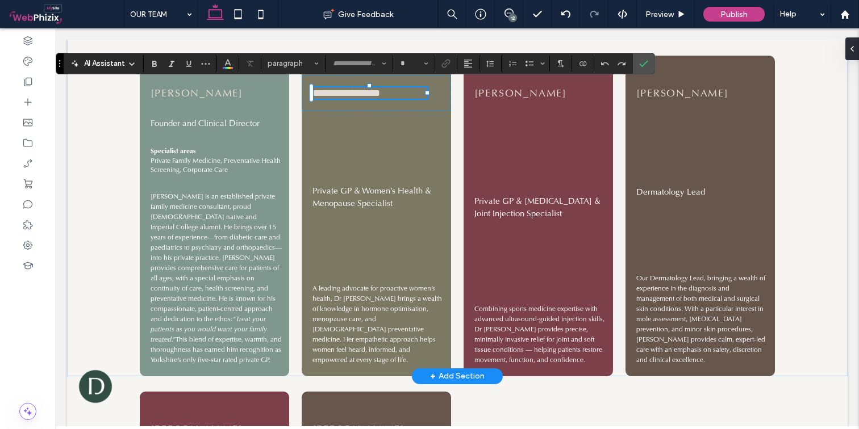
type input "**"
click at [367, 91] on span "**********" at bounding box center [346, 93] width 68 height 10
drag, startPoint x: 367, startPoint y: 91, endPoint x: 331, endPoint y: 86, distance: 36.7
click at [331, 88] on span "**********" at bounding box center [346, 93] width 68 height 10
click at [646, 66] on icon "Confirm" at bounding box center [643, 63] width 9 height 9
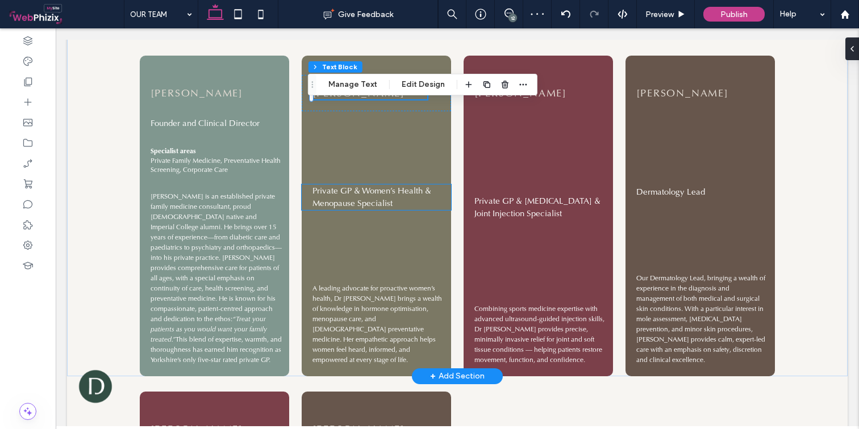
click at [384, 201] on span "Private GP & Women’s Health & Menopause Specialist" at bounding box center [371, 197] width 119 height 24
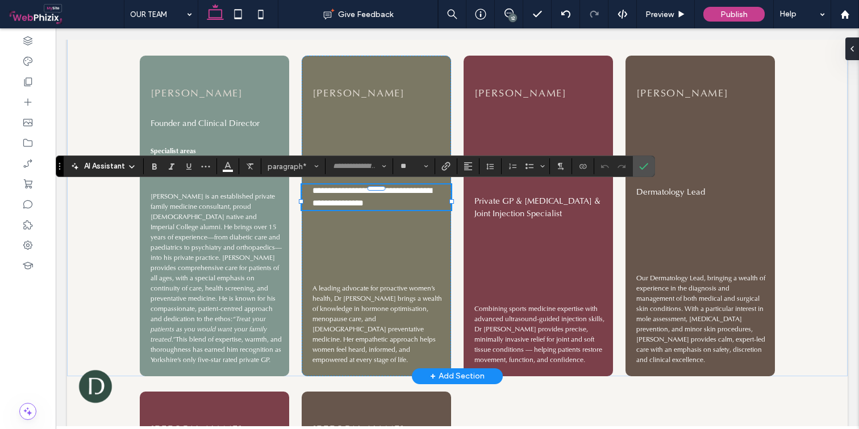
click at [356, 202] on span "**********" at bounding box center [371, 197] width 119 height 22
drag, startPoint x: 358, startPoint y: 193, endPoint x: 294, endPoint y: 191, distance: 64.2
click at [294, 191] on div "**********" at bounding box center [456, 200] width 681 height 352
drag, startPoint x: 357, startPoint y: 207, endPoint x: 371, endPoint y: 193, distance: 20.5
click at [371, 193] on p "**********" at bounding box center [377, 197] width 131 height 13
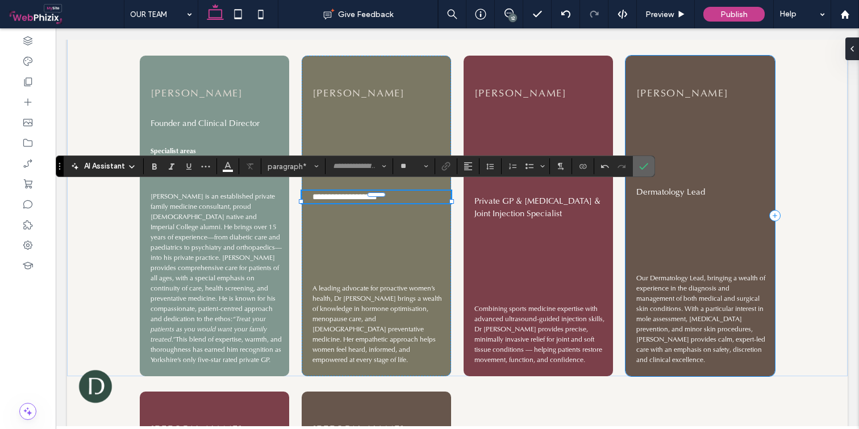
click at [647, 168] on icon "Confirm" at bounding box center [643, 166] width 9 height 9
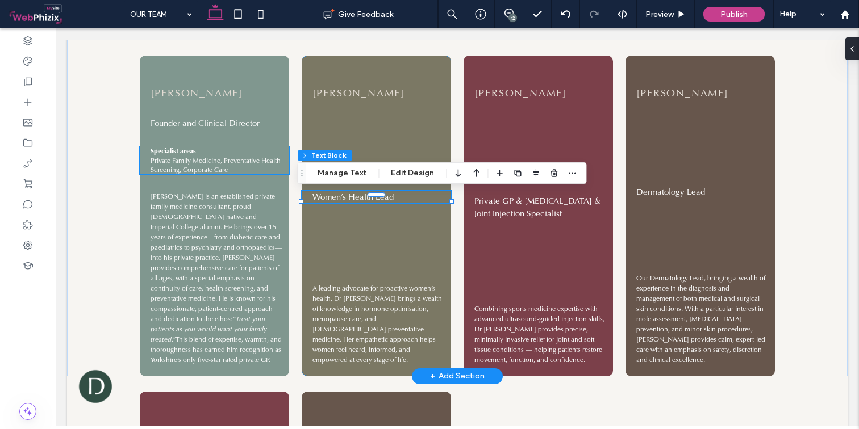
click at [186, 150] on strong "Specialist areas" at bounding box center [172, 151] width 45 height 9
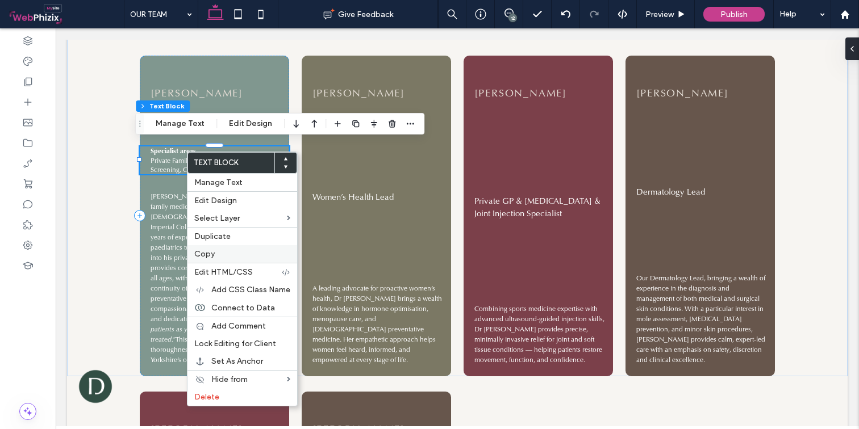
click at [211, 252] on span "Copy" at bounding box center [204, 254] width 20 height 10
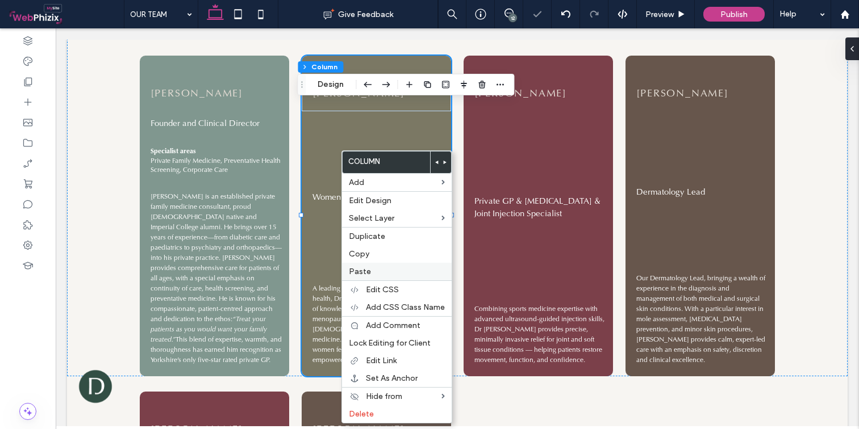
click at [366, 274] on span "Paste" at bounding box center [360, 272] width 22 height 10
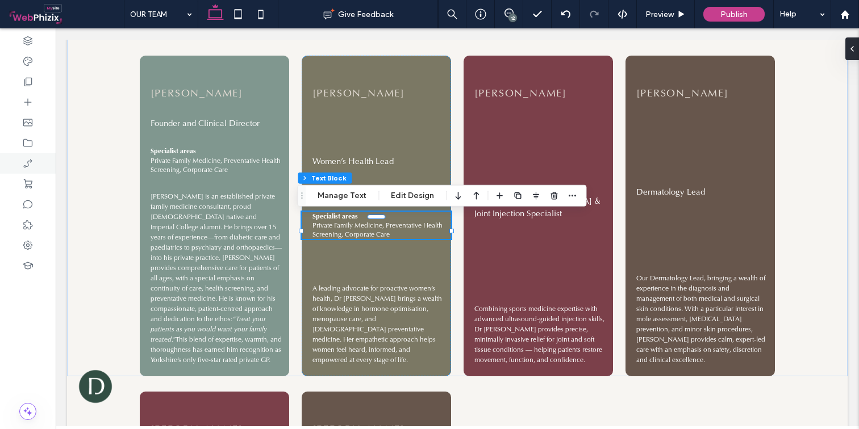
click at [403, 235] on span "Private Family Medicine, Preventative Health Screening, Corporate Care" at bounding box center [377, 230] width 130 height 18
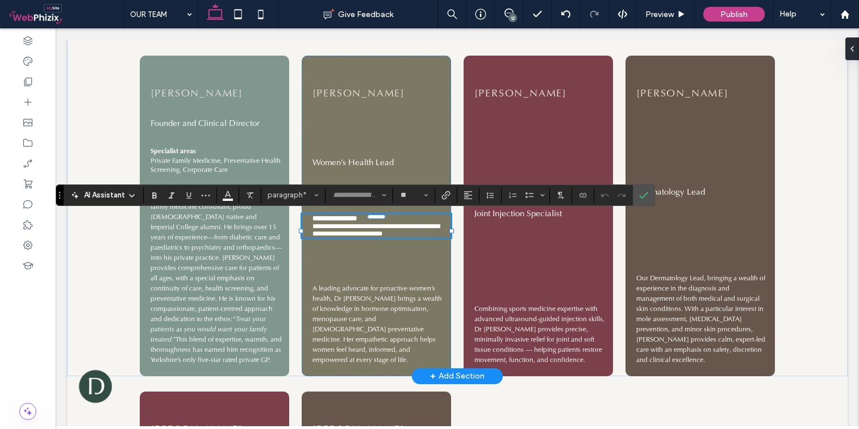
click at [410, 236] on p "**********" at bounding box center [377, 230] width 131 height 15
drag, startPoint x: 412, startPoint y: 236, endPoint x: 303, endPoint y: 229, distance: 108.7
click at [303, 229] on div "**********" at bounding box center [376, 226] width 149 height 24
type input "*"
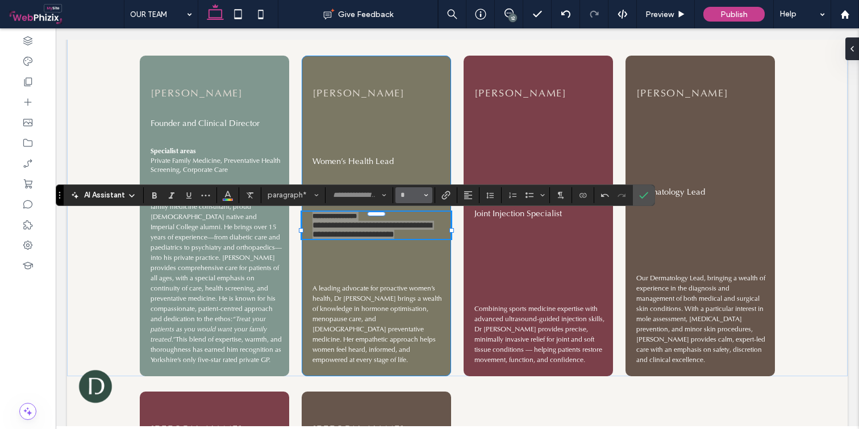
click at [424, 199] on span "Size" at bounding box center [426, 195] width 5 height 15
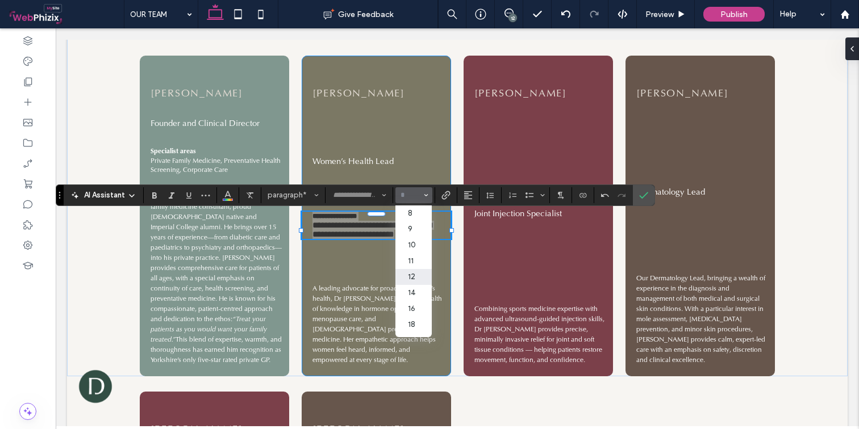
click at [411, 274] on label "12" at bounding box center [413, 277] width 36 height 16
type input "**"
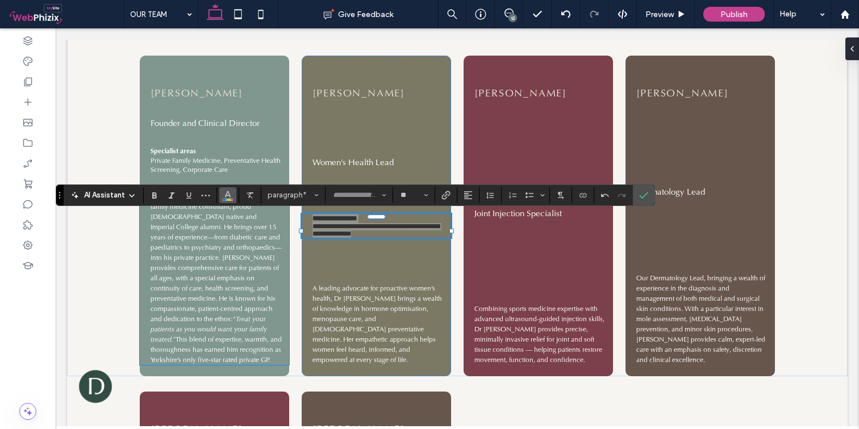
click at [229, 201] on span "Color" at bounding box center [227, 194] width 9 height 15
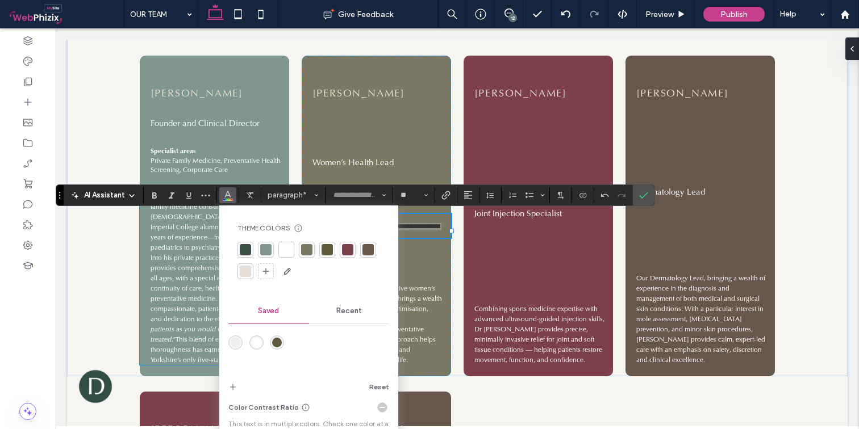
click at [286, 247] on div at bounding box center [286, 249] width 11 height 11
drag, startPoint x: 647, startPoint y: 197, endPoint x: 589, endPoint y: 170, distance: 64.3
click at [647, 197] on icon "Confirm" at bounding box center [643, 195] width 9 height 9
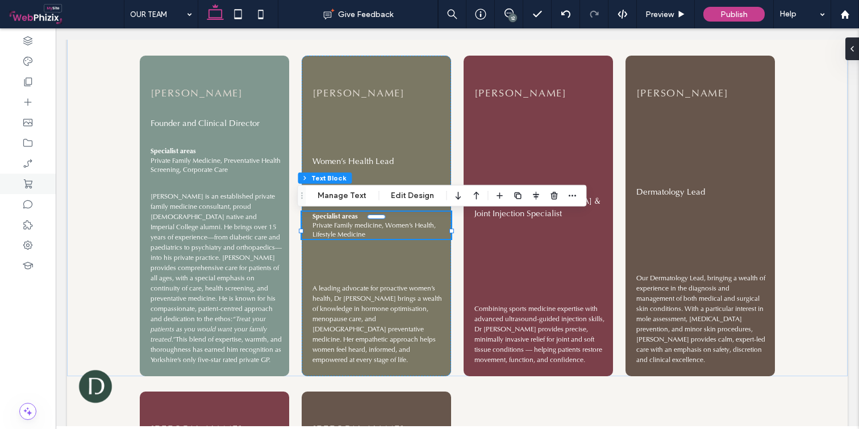
click at [367, 321] on span "A leading advocate for proactive women’s health, Dr [PERSON_NAME] brings a weal…" at bounding box center [376, 324] width 129 height 81
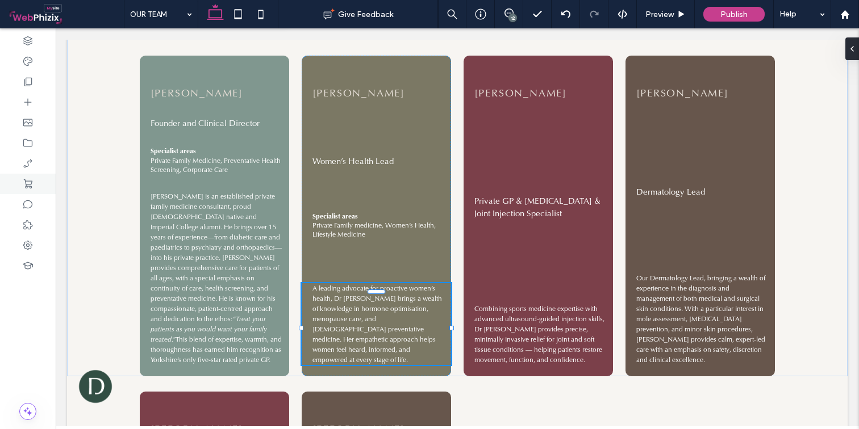
click at [367, 321] on div "A leading advocate for proactive women’s health, Dr [PERSON_NAME] brings a weal…" at bounding box center [376, 324] width 149 height 82
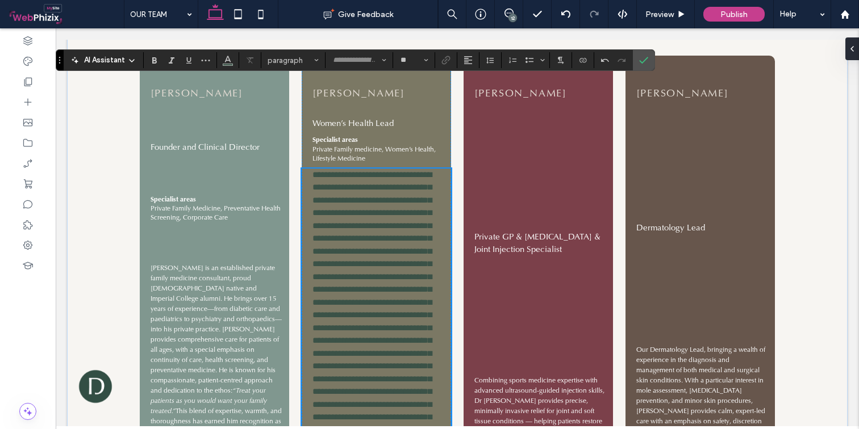
scroll to position [784, 0]
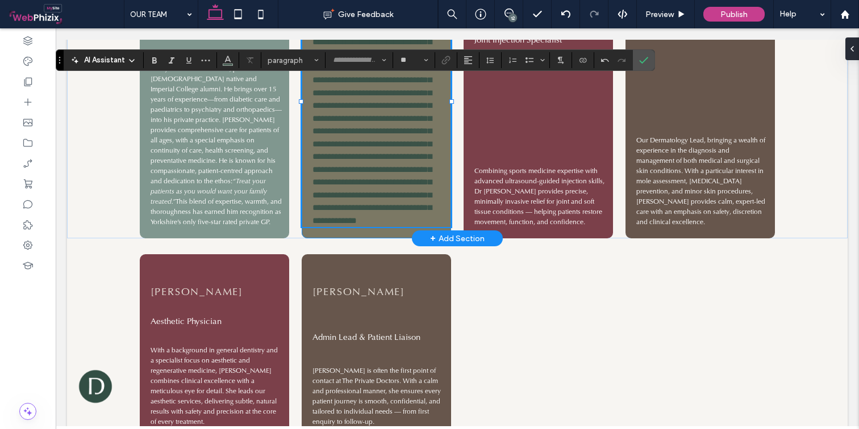
type input "**"
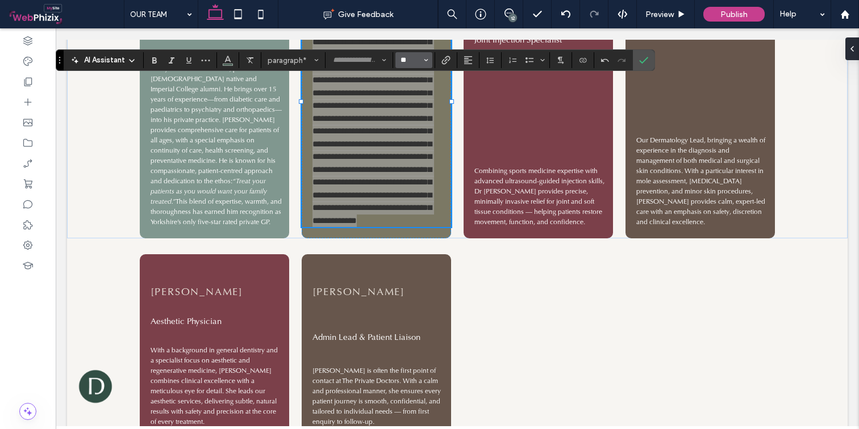
click at [420, 65] on input "**" at bounding box center [410, 60] width 22 height 9
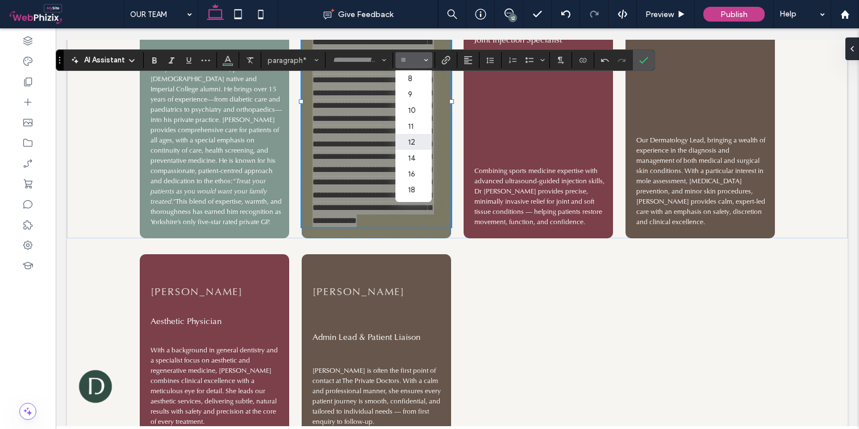
click at [416, 140] on label "12" at bounding box center [413, 142] width 36 height 16
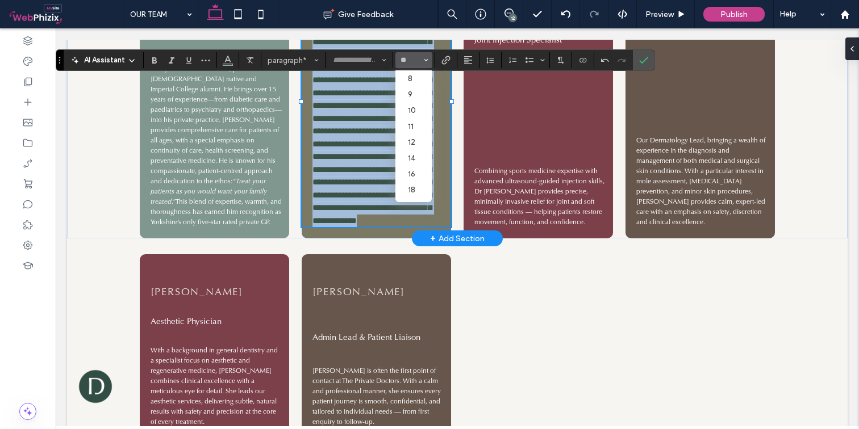
type input "**"
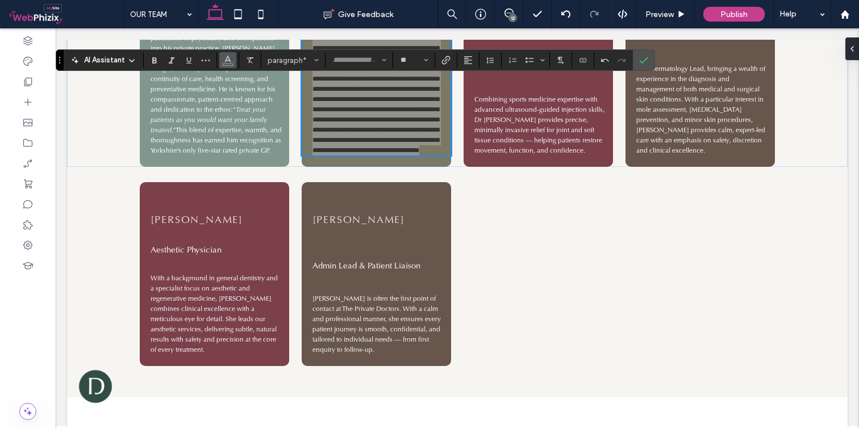
click at [225, 58] on icon "Color" at bounding box center [227, 59] width 9 height 9
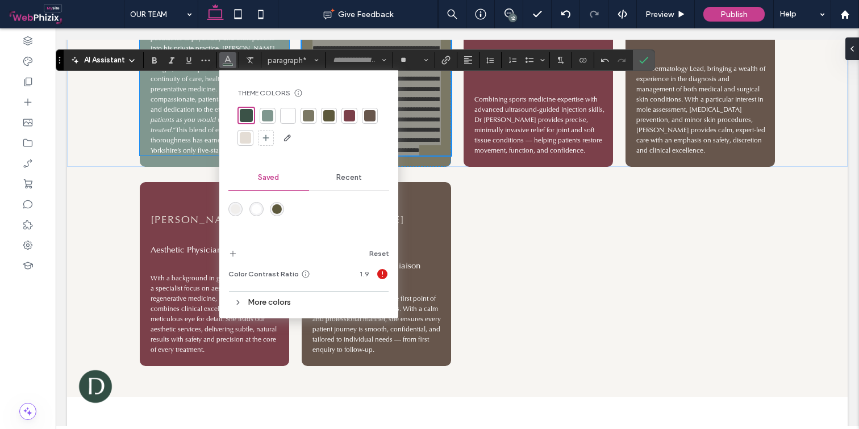
click at [285, 118] on div at bounding box center [287, 115] width 11 height 11
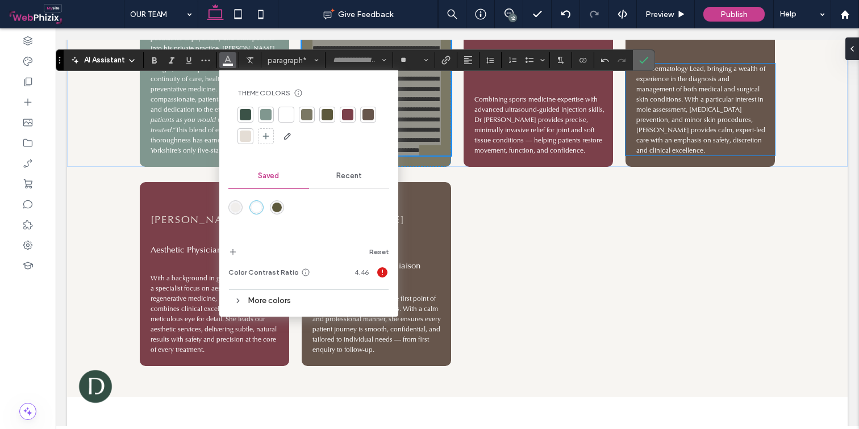
click at [642, 60] on icon "Confirm" at bounding box center [643, 60] width 9 height 9
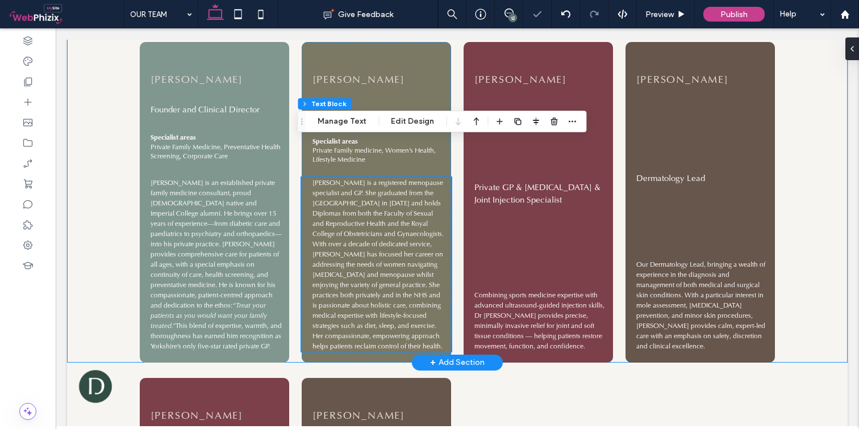
scroll to position [559, 0]
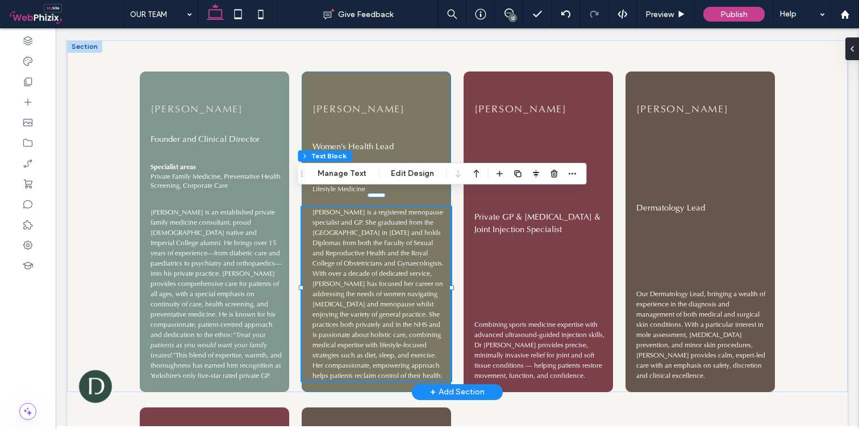
click at [426, 147] on div "[PERSON_NAME] Women’s Health Lead Specialist areas Private Family medicine, Wom…" at bounding box center [376, 232] width 149 height 321
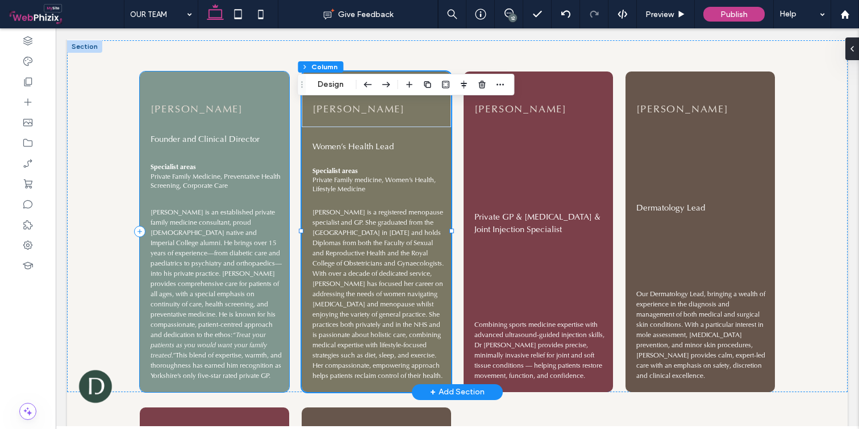
click at [220, 149] on div "[PERSON_NAME] Founder and Clinical Director Specialist areas Private Family Med…" at bounding box center [214, 232] width 149 height 321
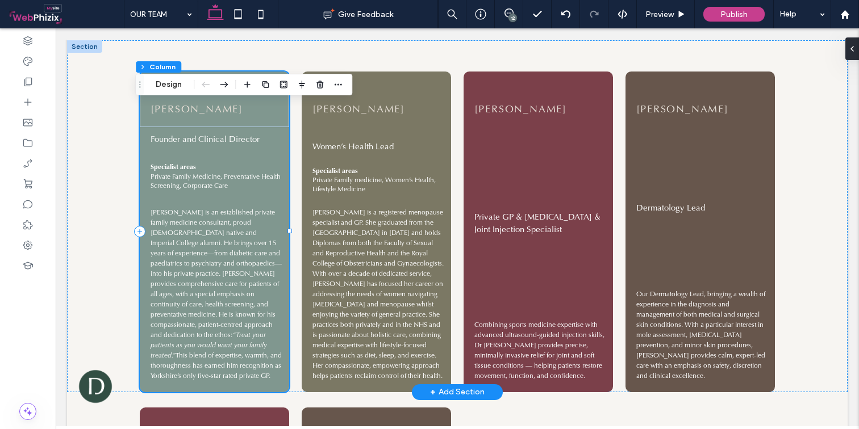
click at [185, 150] on div "[PERSON_NAME] Founder and Clinical Director Specialist areas Private Family Med…" at bounding box center [214, 232] width 149 height 321
click at [83, 104] on div "[PERSON_NAME] Founder and Clinical Director Specialist areas Private Family Med…" at bounding box center [457, 216] width 780 height 352
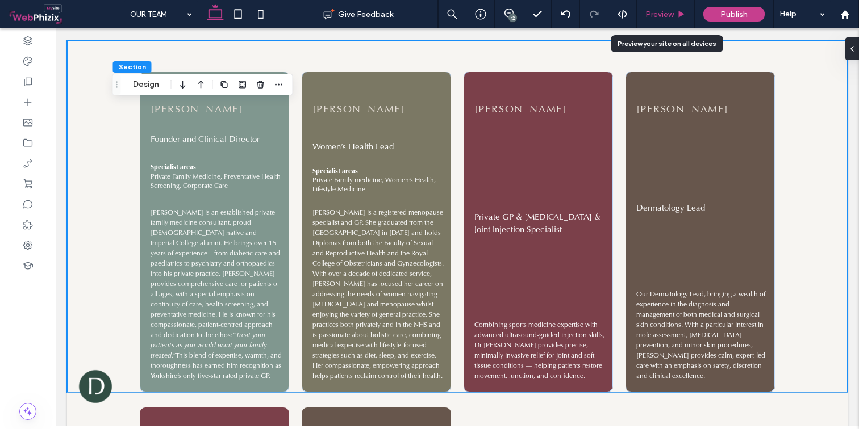
click at [669, 8] on div "Preview" at bounding box center [666, 14] width 58 height 28
click at [658, 15] on span "Preview" at bounding box center [659, 15] width 28 height 10
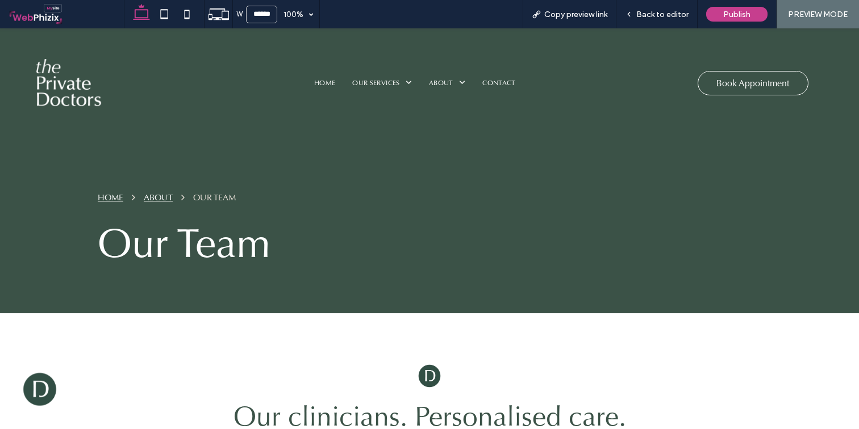
scroll to position [551, 0]
